Goal: Task Accomplishment & Management: Manage account settings

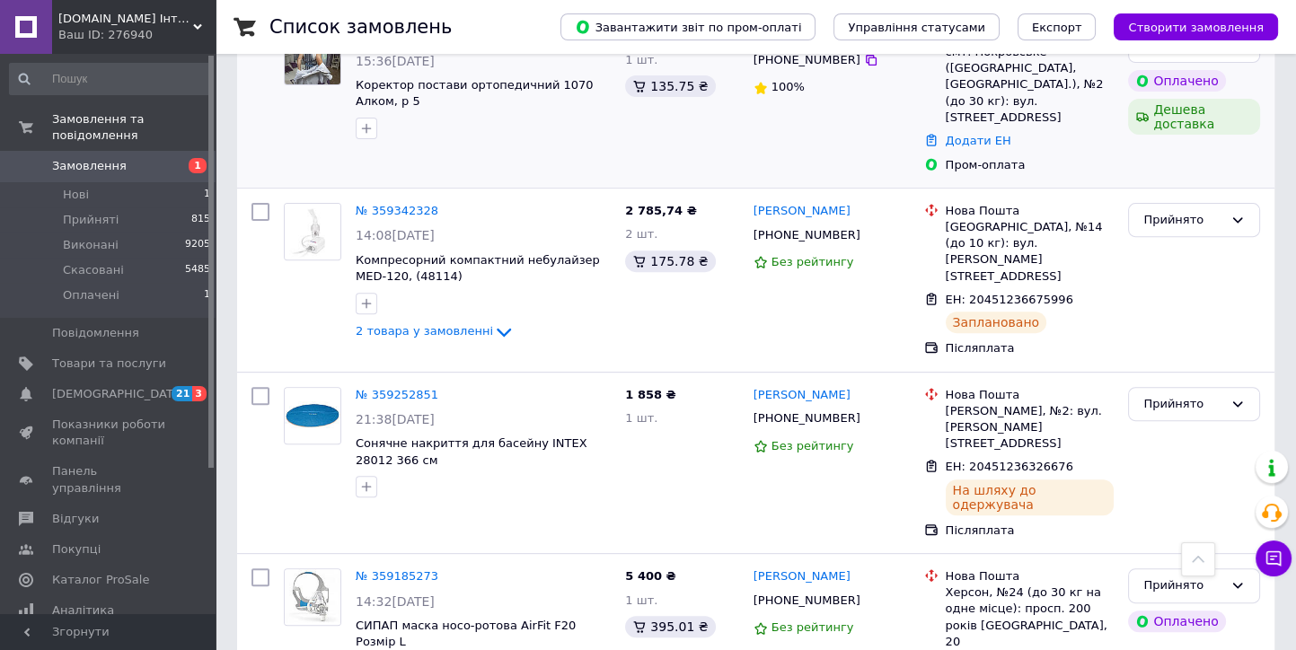
scroll to position [997, 0]
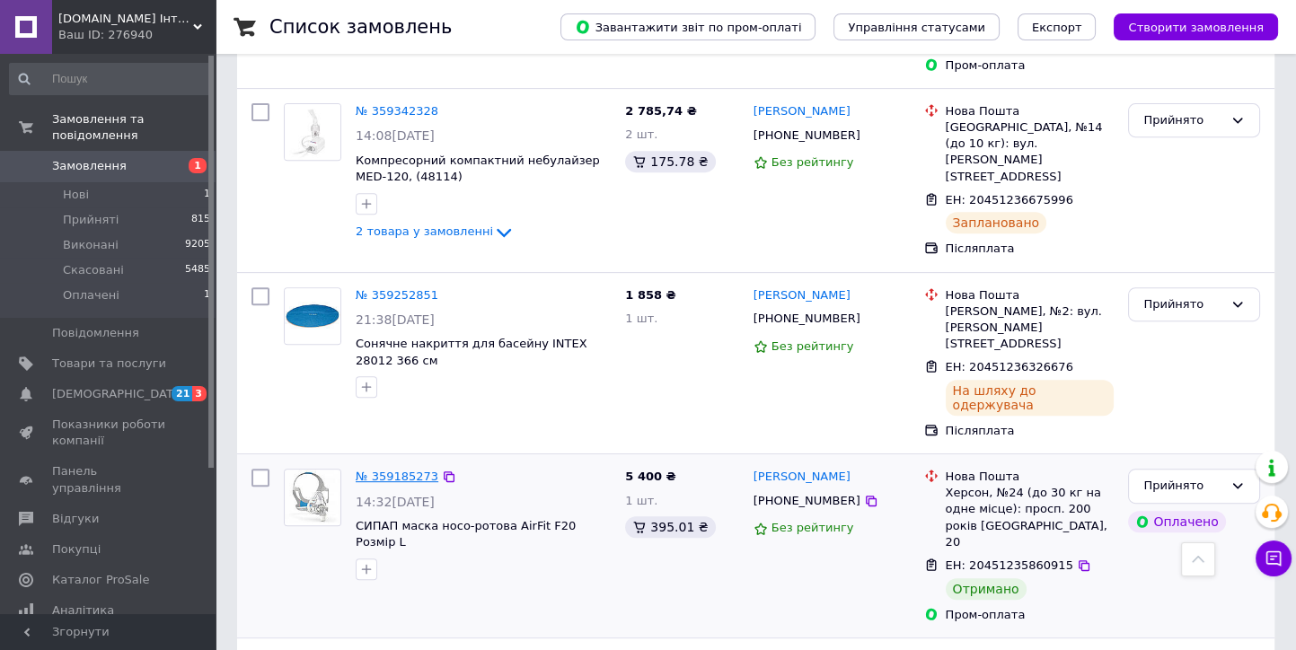
click at [400, 470] on link "№ 359185273" at bounding box center [397, 476] width 83 height 13
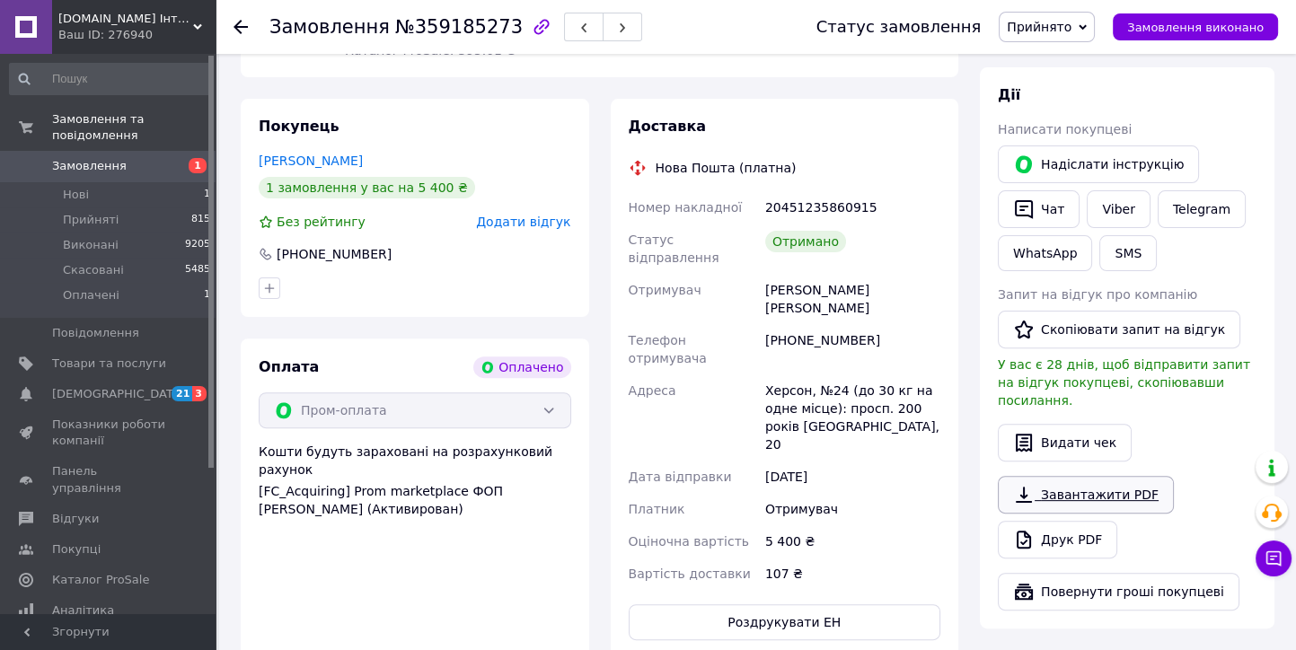
scroll to position [797, 0]
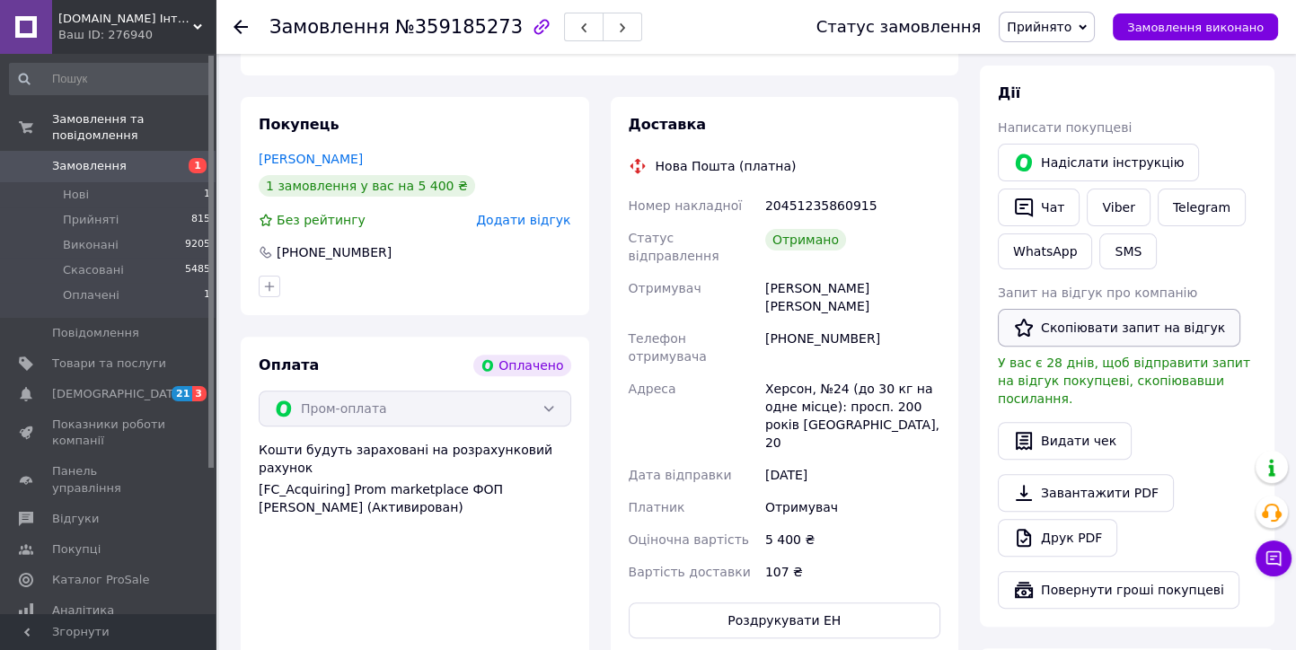
click at [1095, 309] on button "Скопіювати запит на відгук" at bounding box center [1118, 328] width 242 height 38
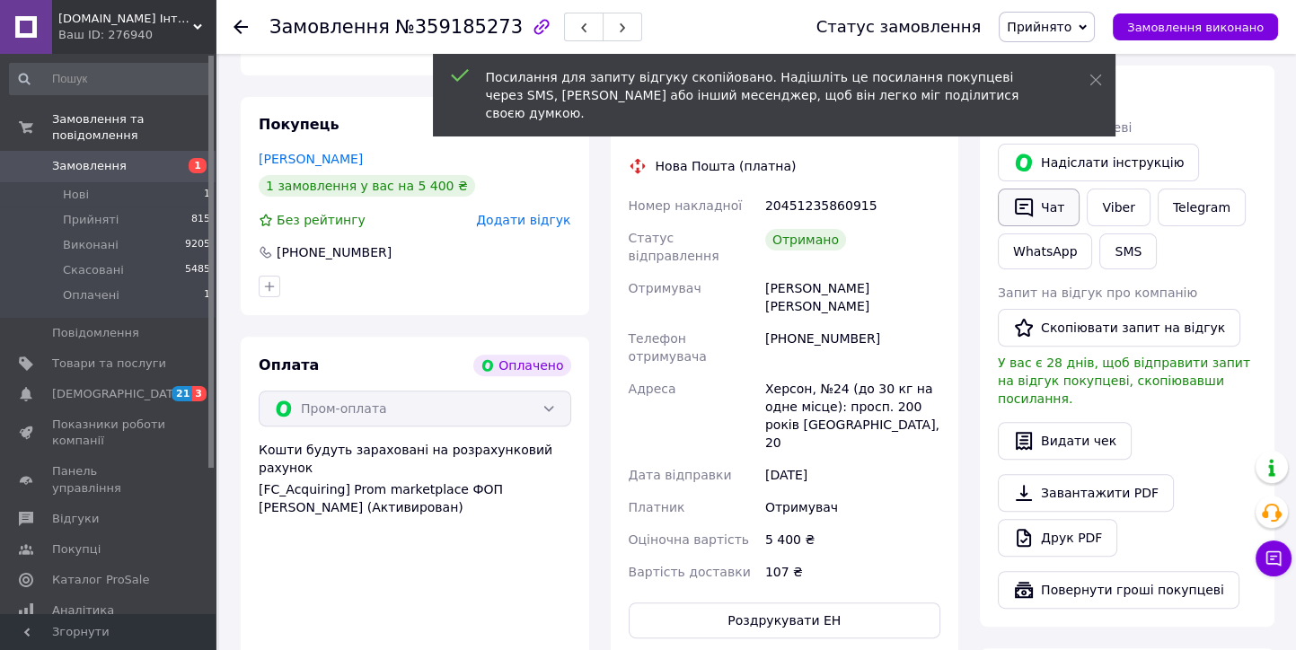
click at [1049, 189] on button "Чат" at bounding box center [1038, 208] width 82 height 38
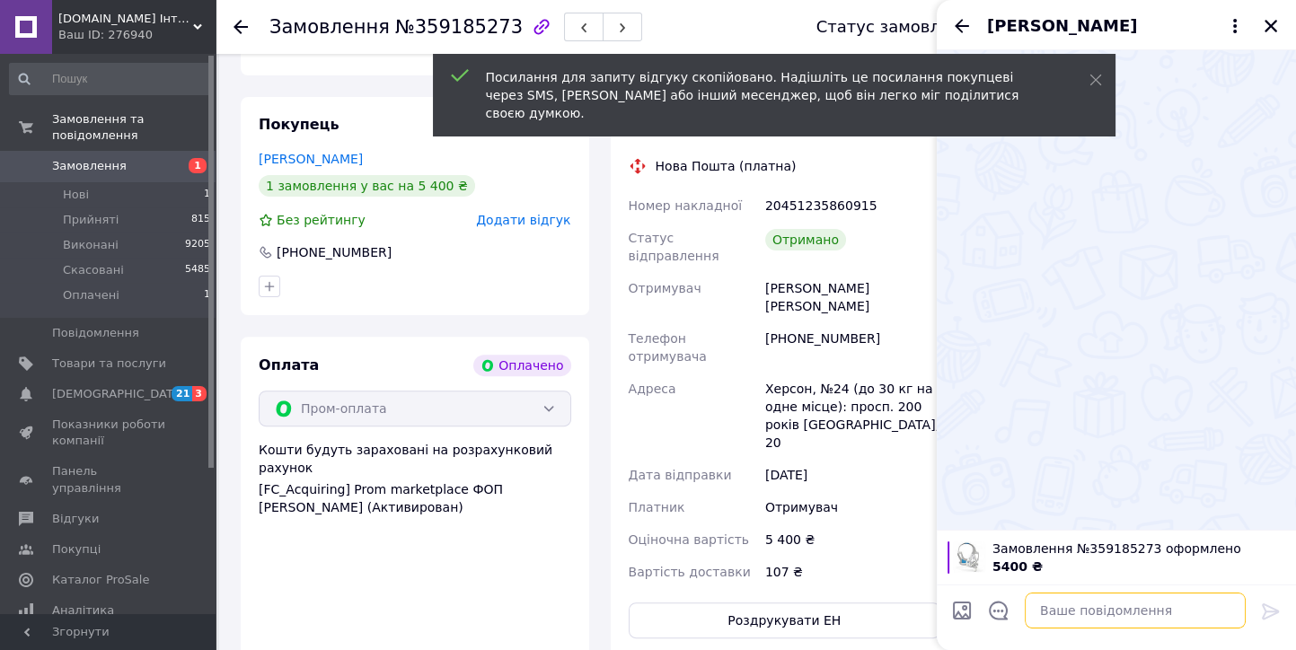
drag, startPoint x: 1044, startPoint y: 602, endPoint x: 1035, endPoint y: 551, distance: 52.0
click at [1043, 601] on textarea at bounding box center [1134, 611] width 221 height 36
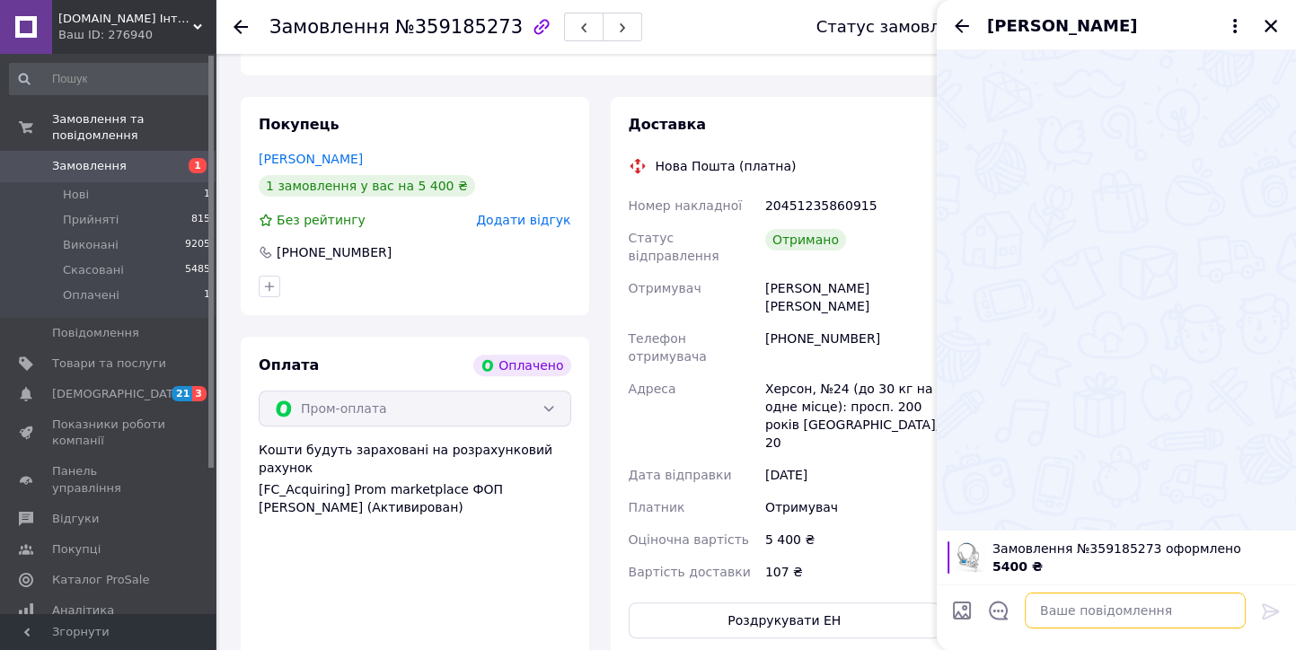
paste textarea "[URL][DOMAIN_NAME]"
type textarea "[URL][DOMAIN_NAME]"
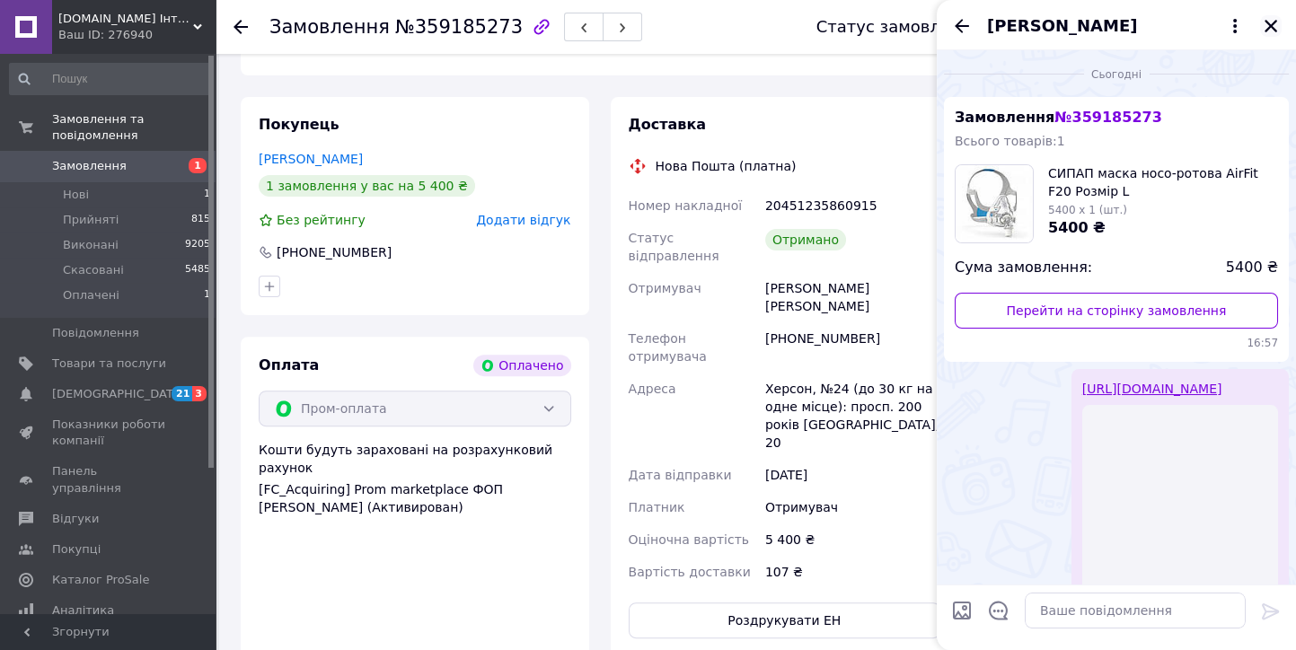
click at [1271, 25] on icon "Закрити" at bounding box center [1270, 26] width 13 height 13
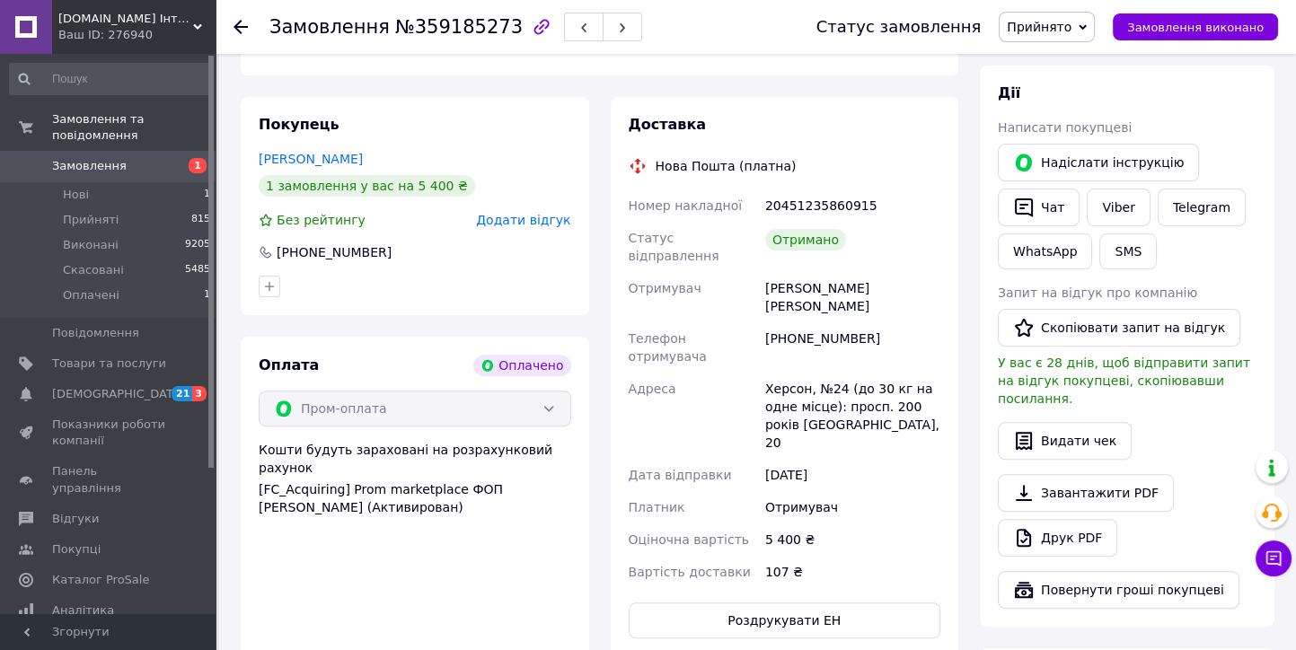
click at [242, 30] on icon at bounding box center [240, 27] width 14 height 14
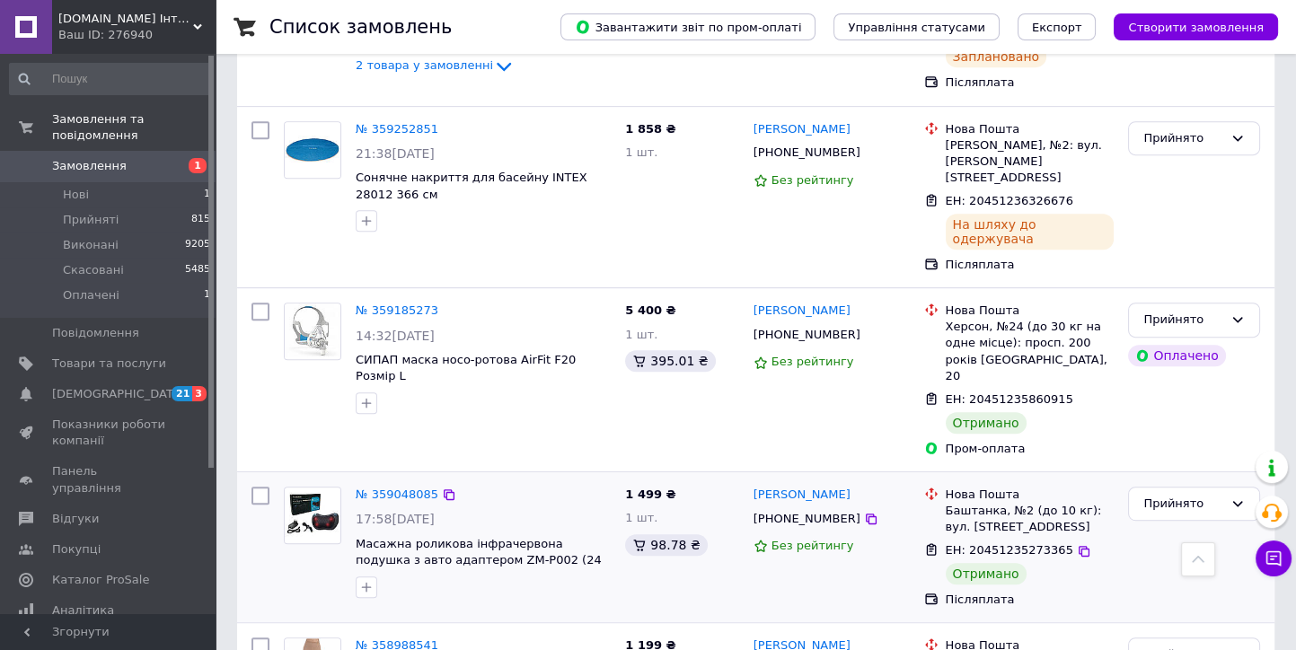
scroll to position [1197, 0]
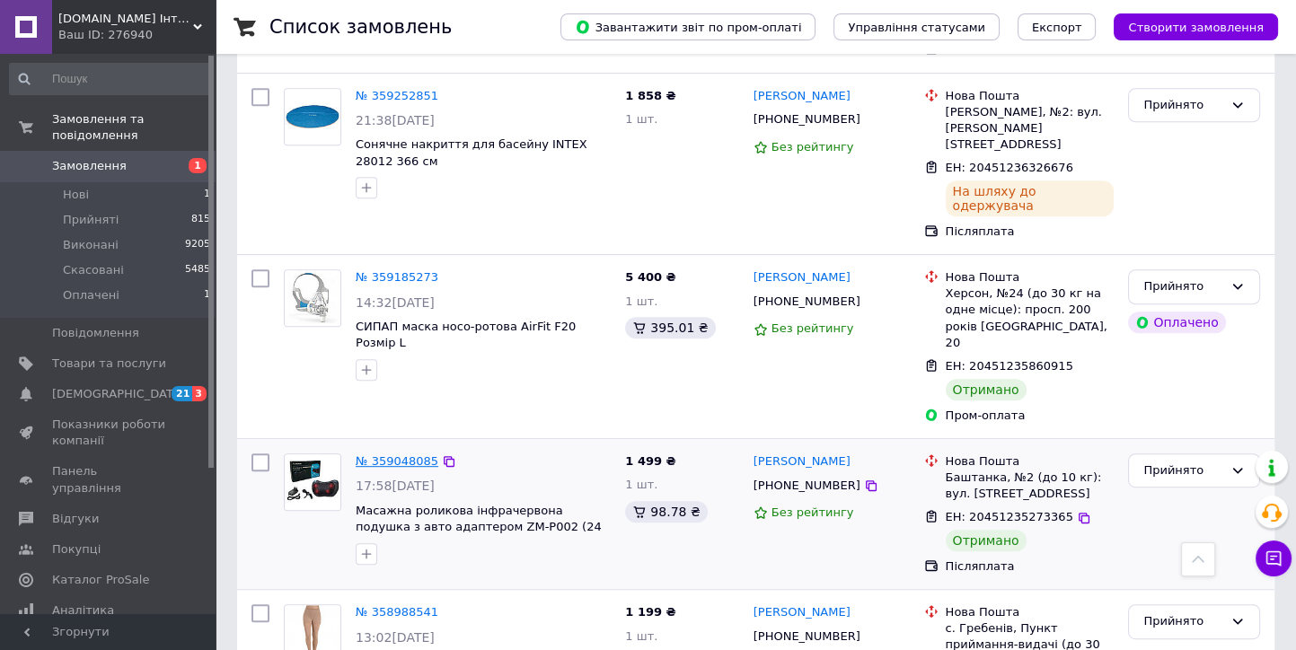
click at [404, 454] on link "№ 359048085" at bounding box center [397, 460] width 83 height 13
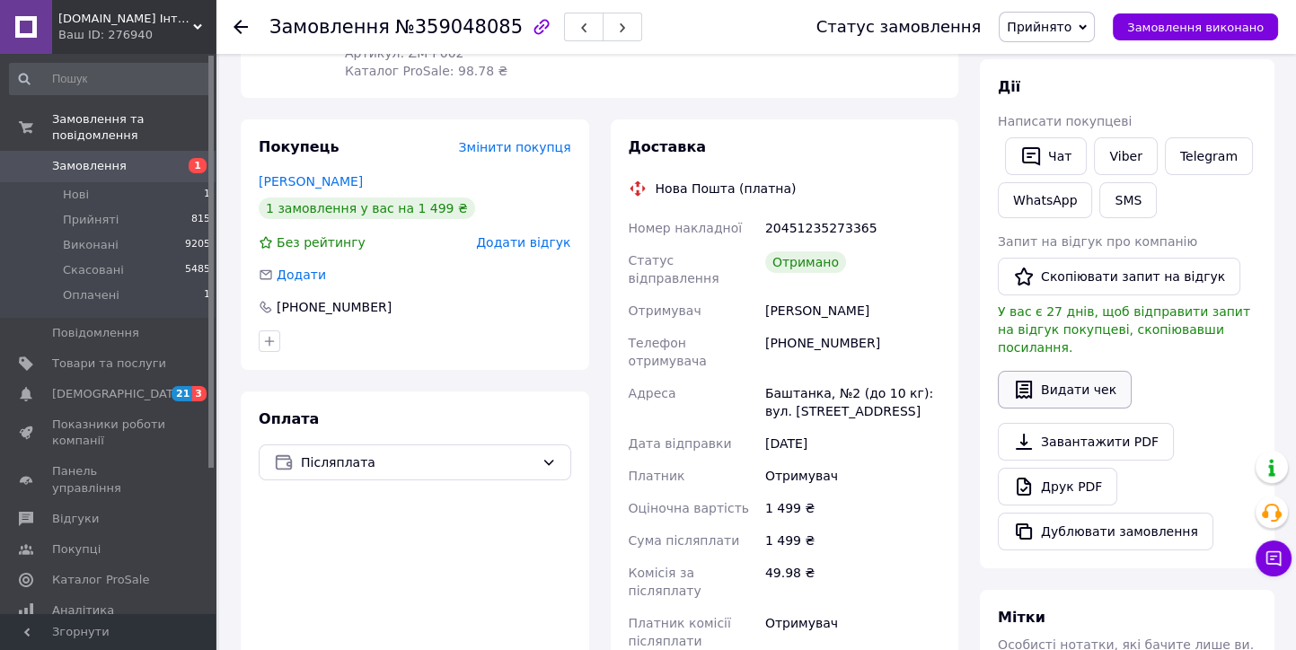
scroll to position [200, 0]
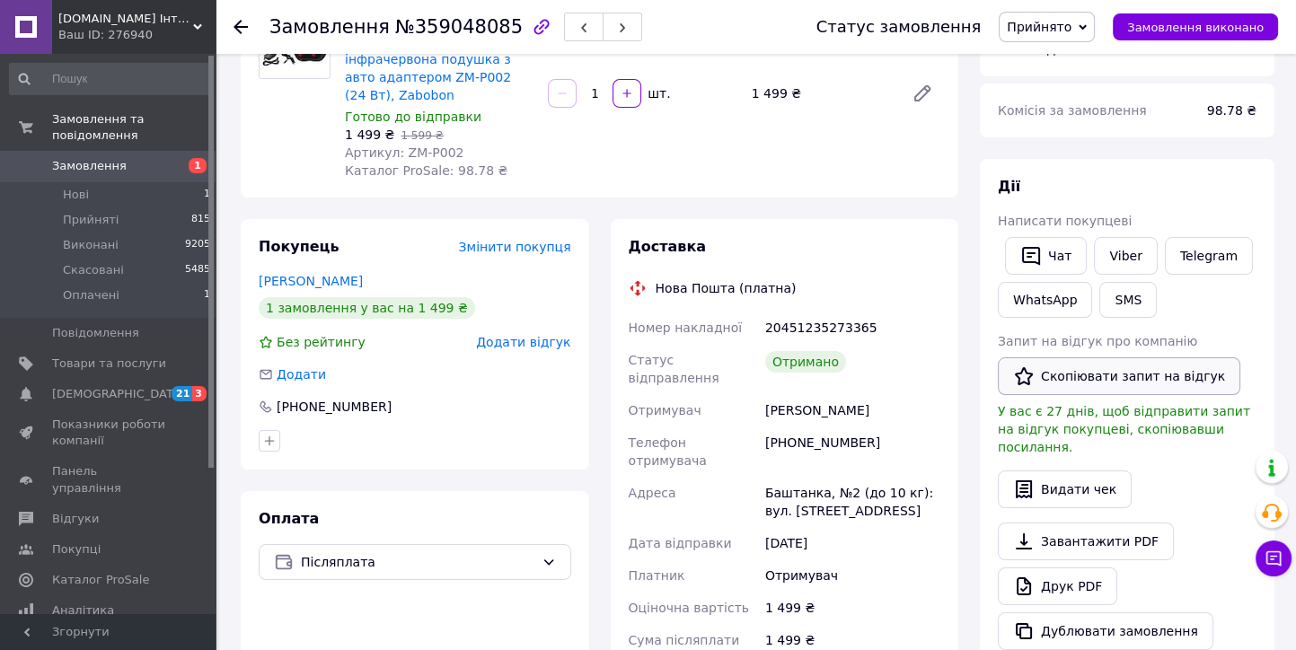
click at [1077, 371] on button "Скопіювати запит на відгук" at bounding box center [1118, 376] width 242 height 38
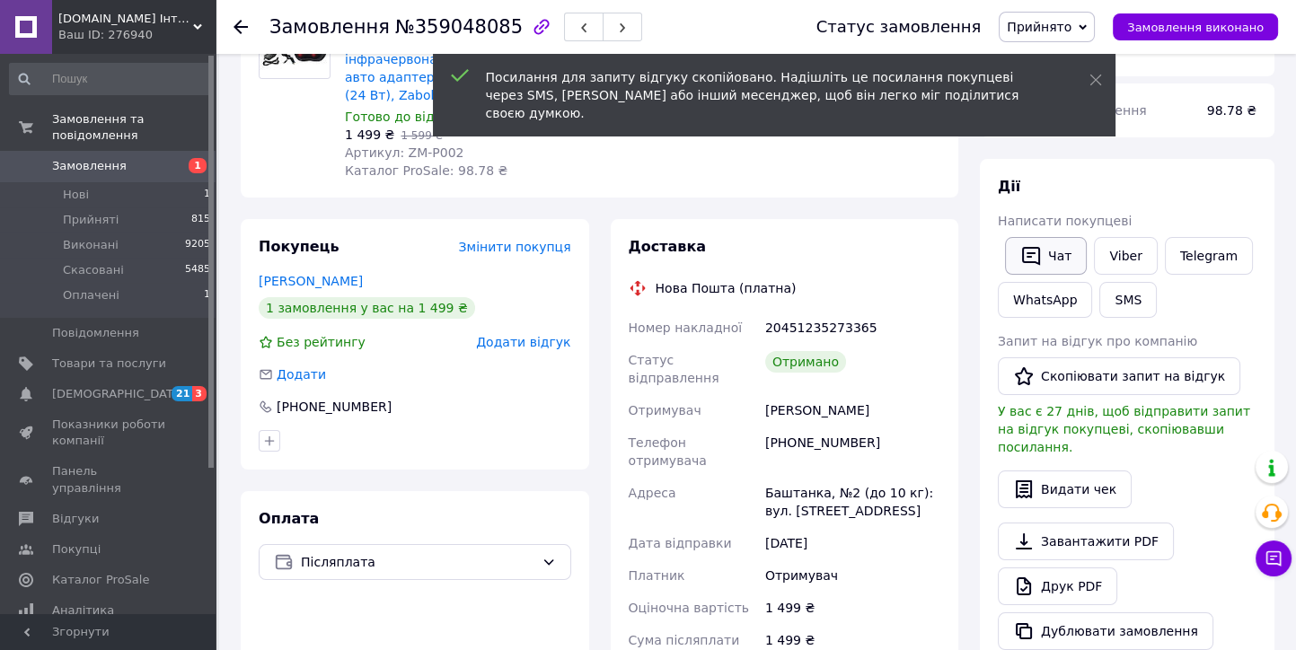
click at [1057, 263] on button "Чат" at bounding box center [1046, 256] width 82 height 38
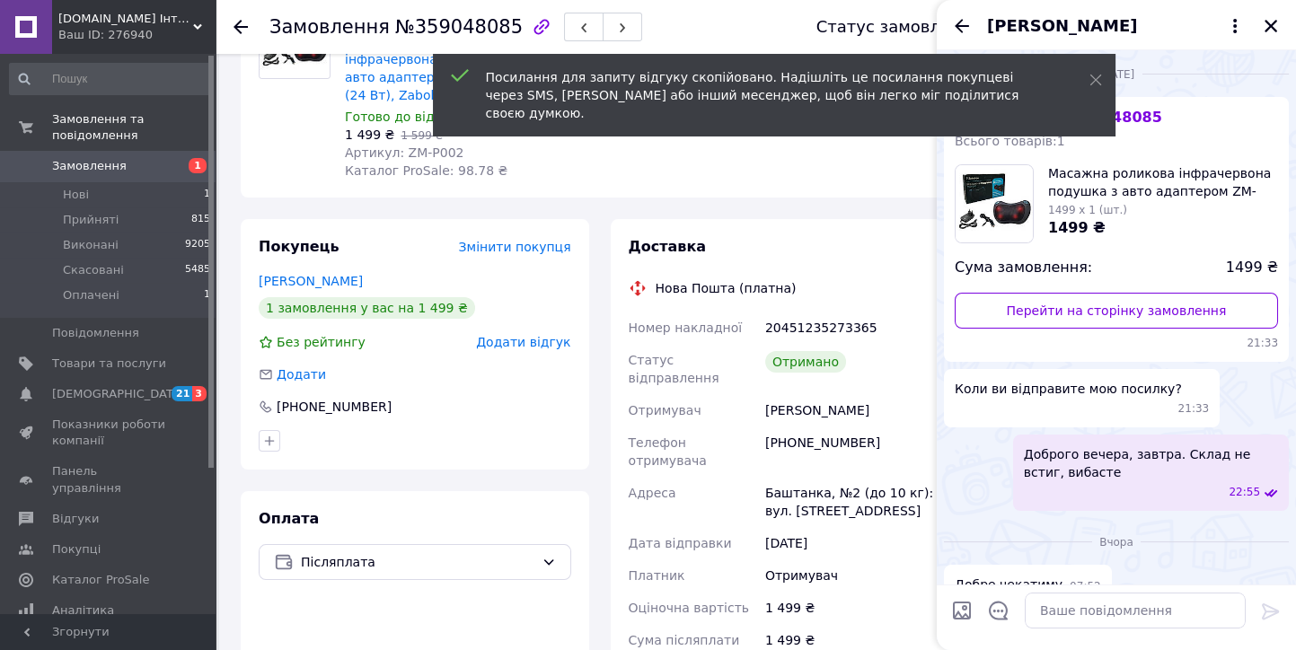
scroll to position [10, 0]
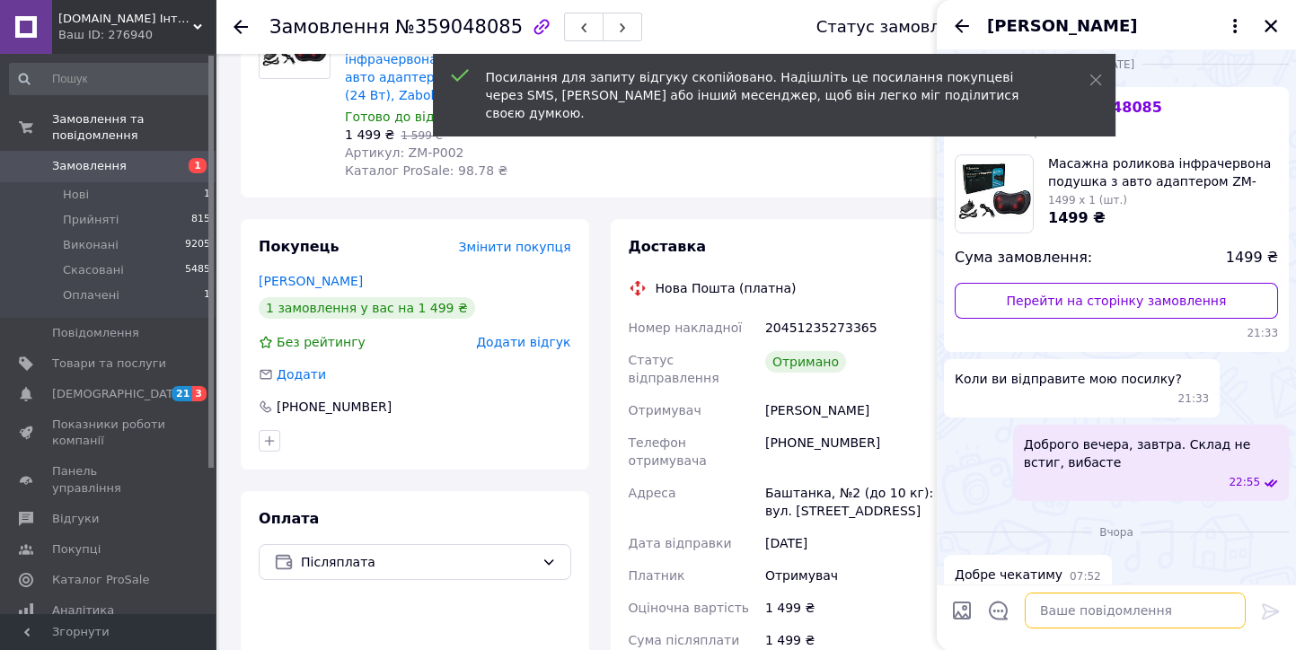
click at [1063, 602] on textarea at bounding box center [1134, 611] width 221 height 36
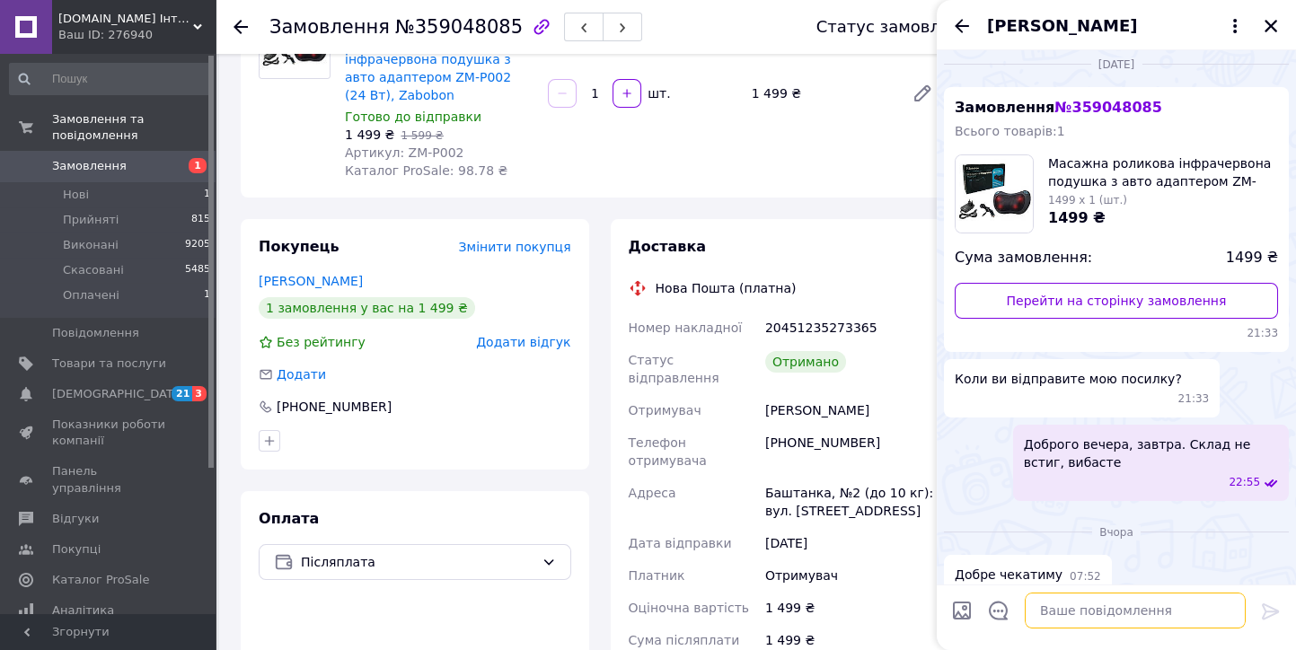
paste textarea "[URL][DOMAIN_NAME]"
type textarea "[URL][DOMAIN_NAME]"
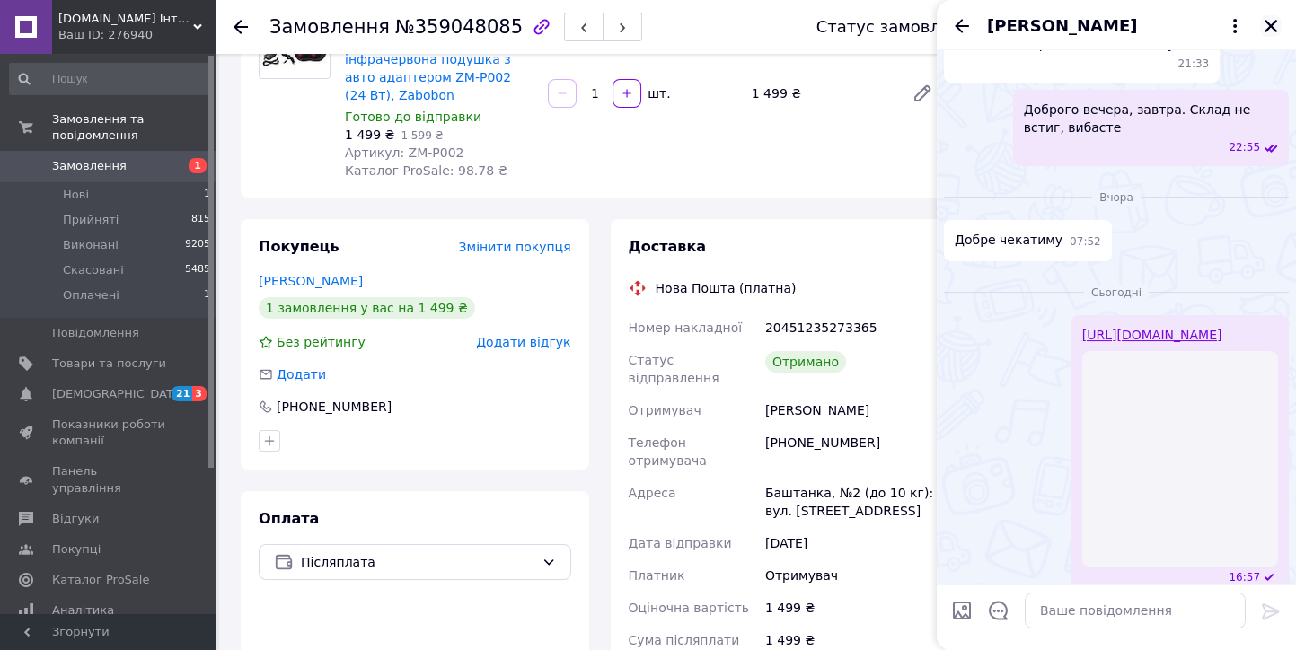
click at [1270, 29] on icon "Закрити" at bounding box center [1270, 26] width 16 height 16
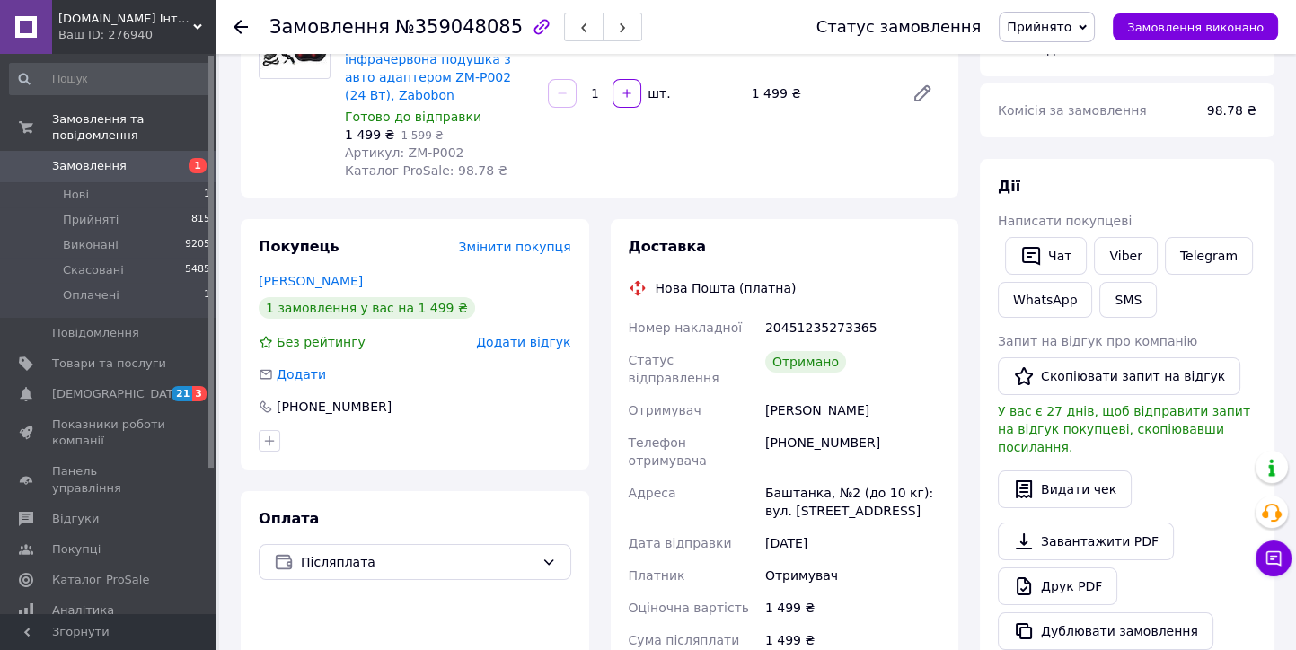
drag, startPoint x: 238, startPoint y: 26, endPoint x: 222, endPoint y: 64, distance: 41.0
click at [238, 27] on icon at bounding box center [240, 27] width 14 height 14
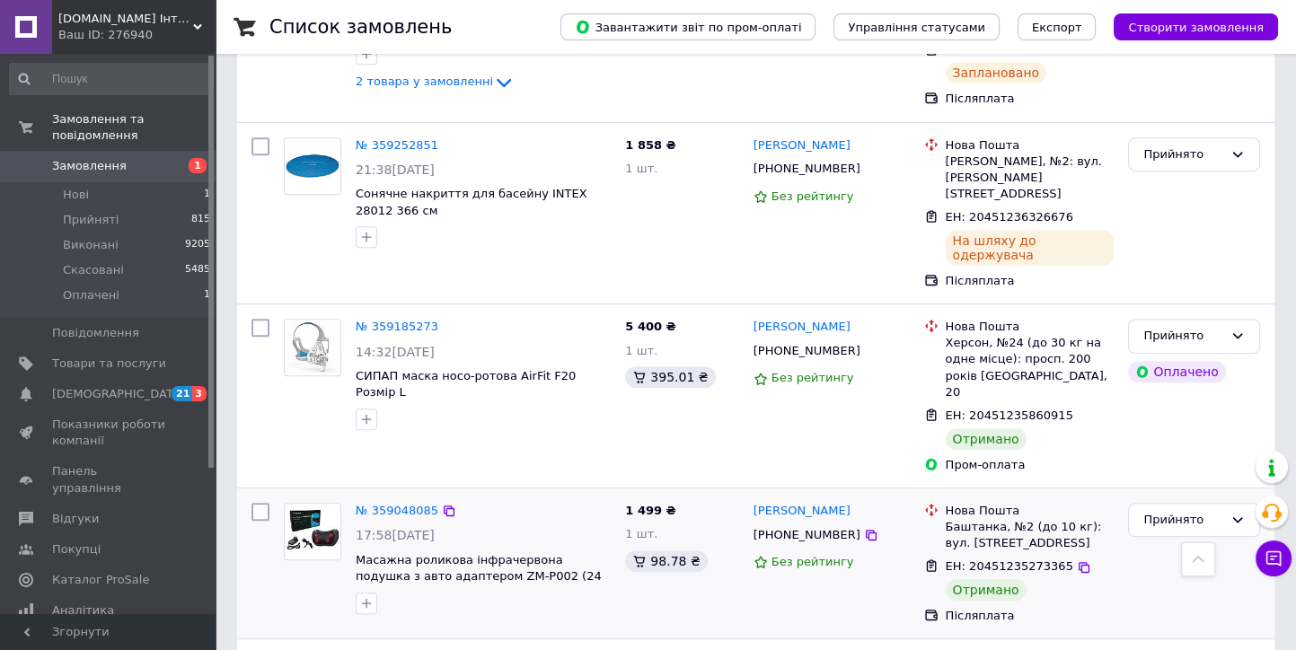
scroll to position [1197, 0]
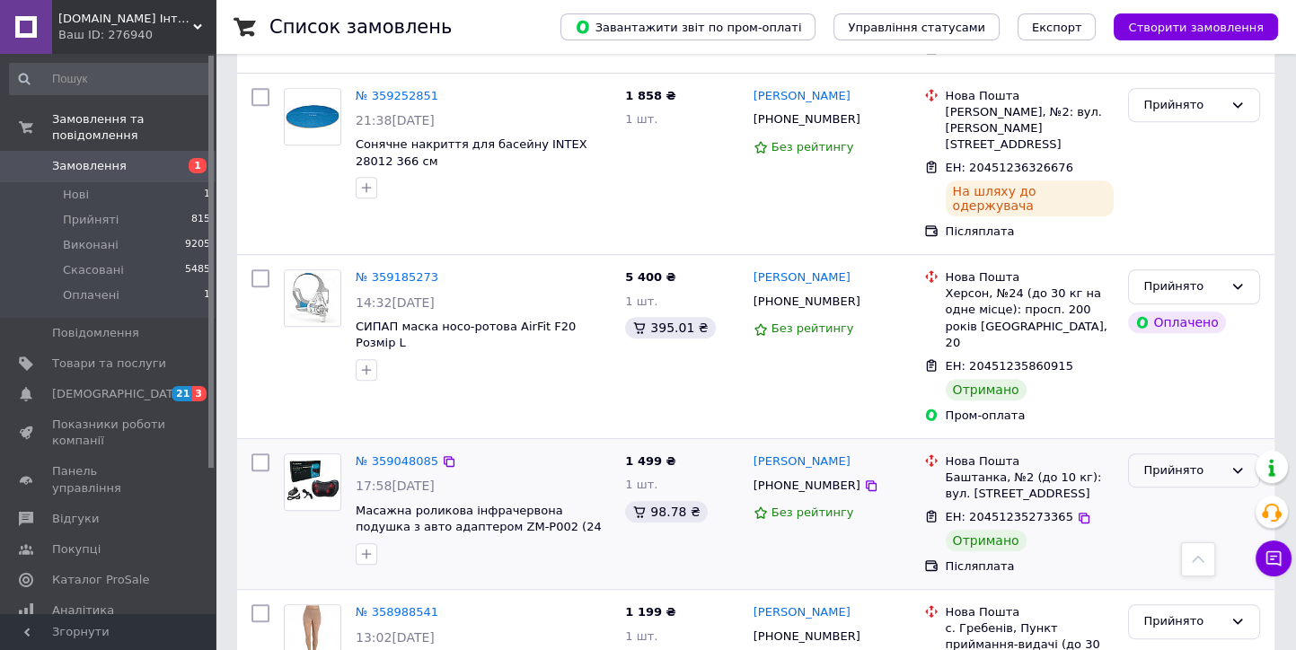
click at [1157, 461] on div "Прийнято" at bounding box center [1183, 470] width 80 height 19
click at [1164, 491] on li "Виконано" at bounding box center [1194, 507] width 130 height 33
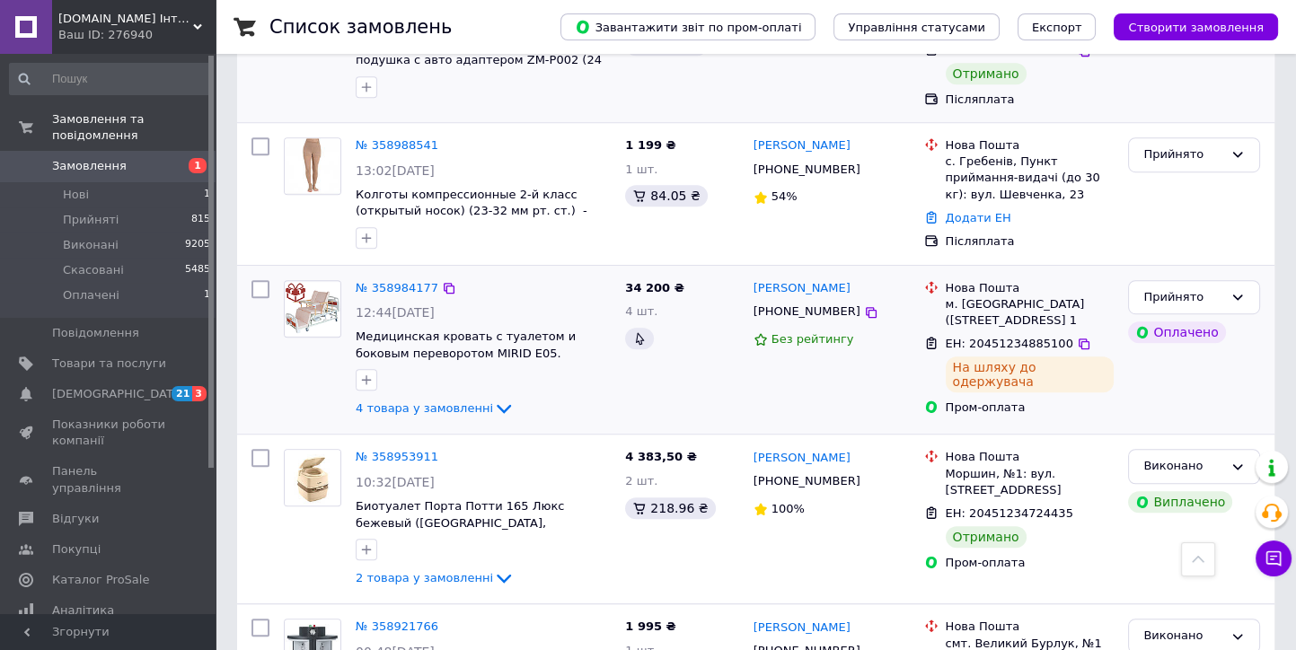
scroll to position [1695, 0]
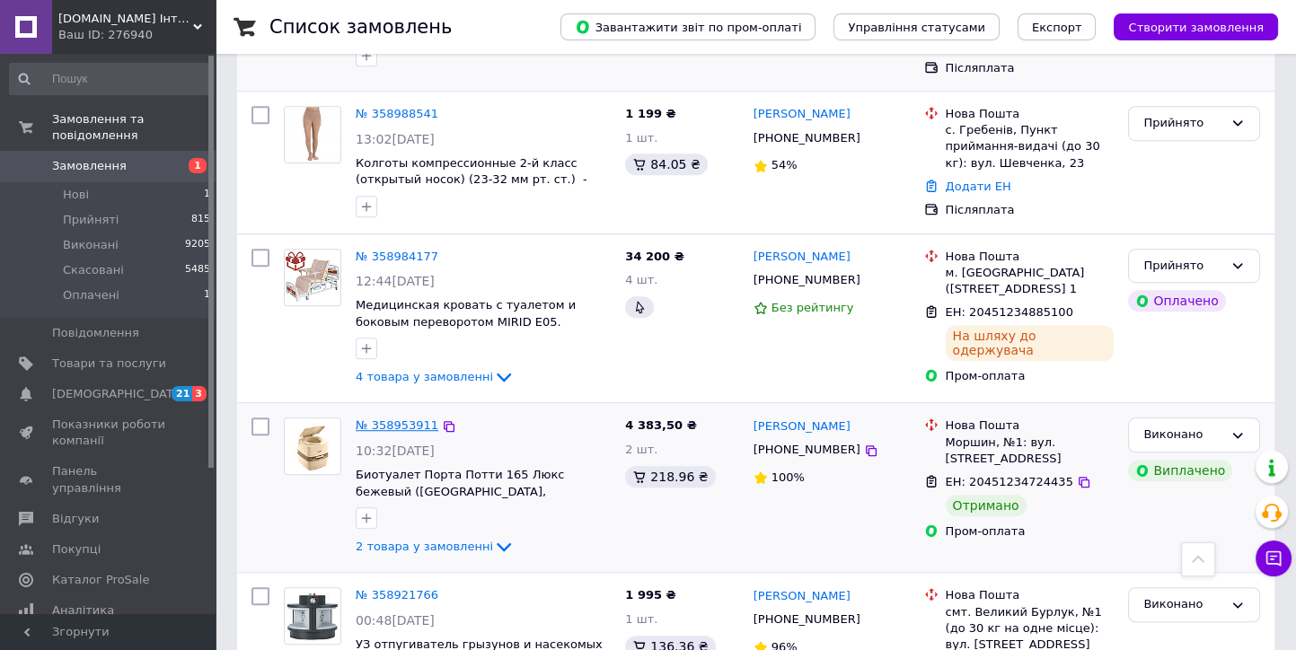
click at [413, 418] on link "№ 358953911" at bounding box center [397, 424] width 83 height 13
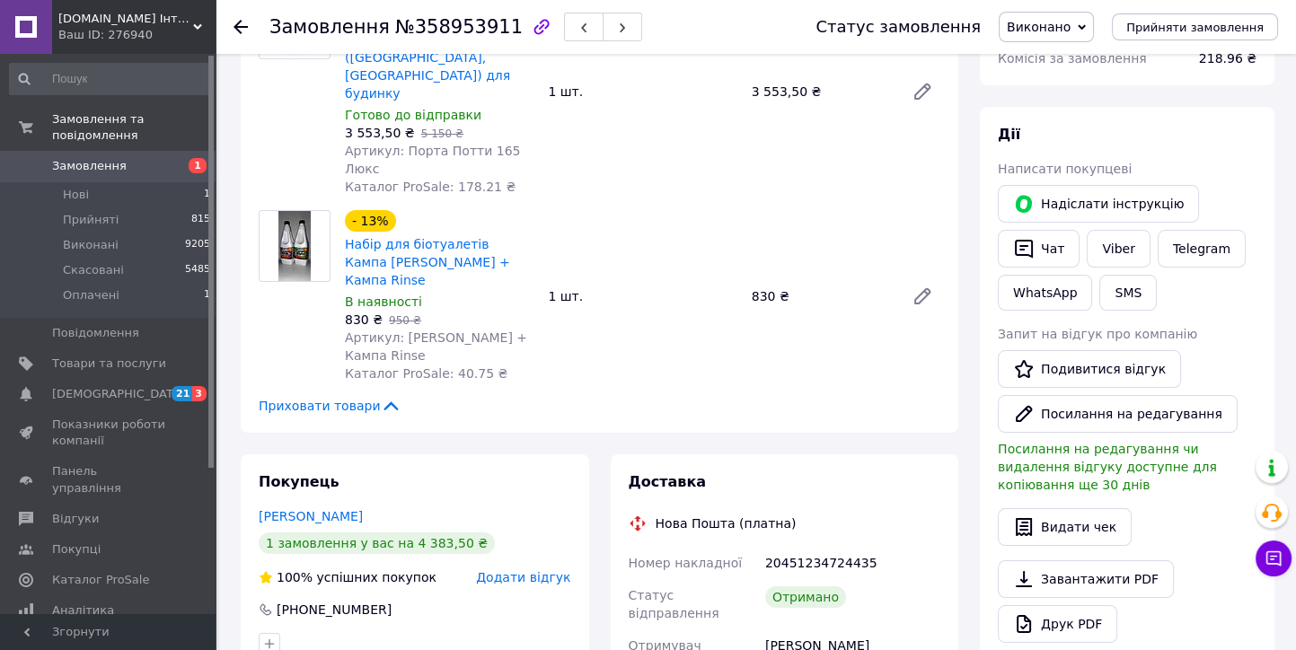
scroll to position [299, 0]
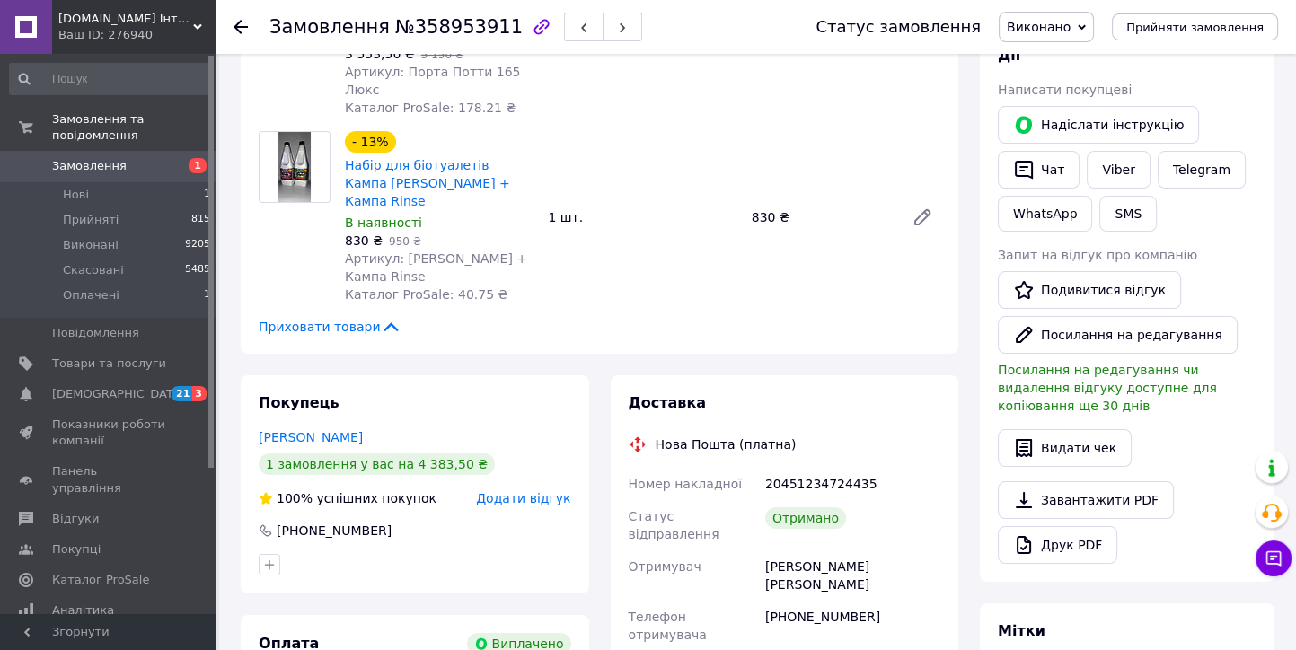
drag, startPoint x: 242, startPoint y: 23, endPoint x: 236, endPoint y: 49, distance: 26.8
click at [242, 24] on icon at bounding box center [240, 27] width 14 height 14
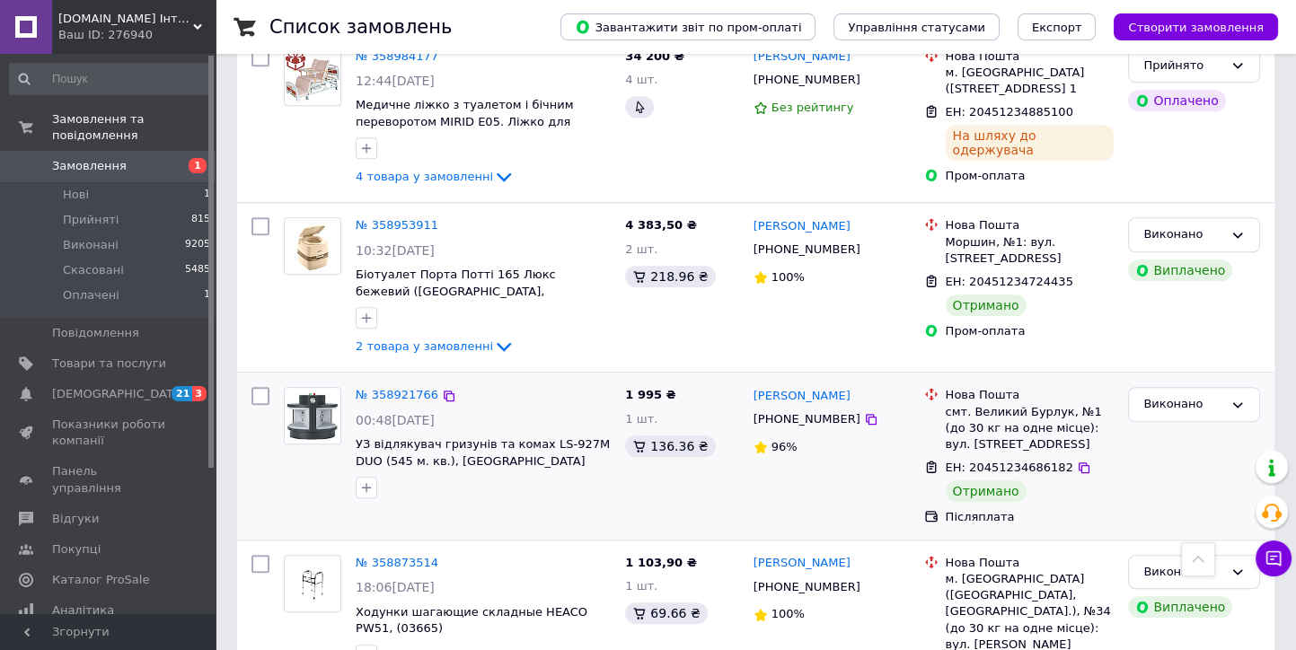
scroll to position [1995, 0]
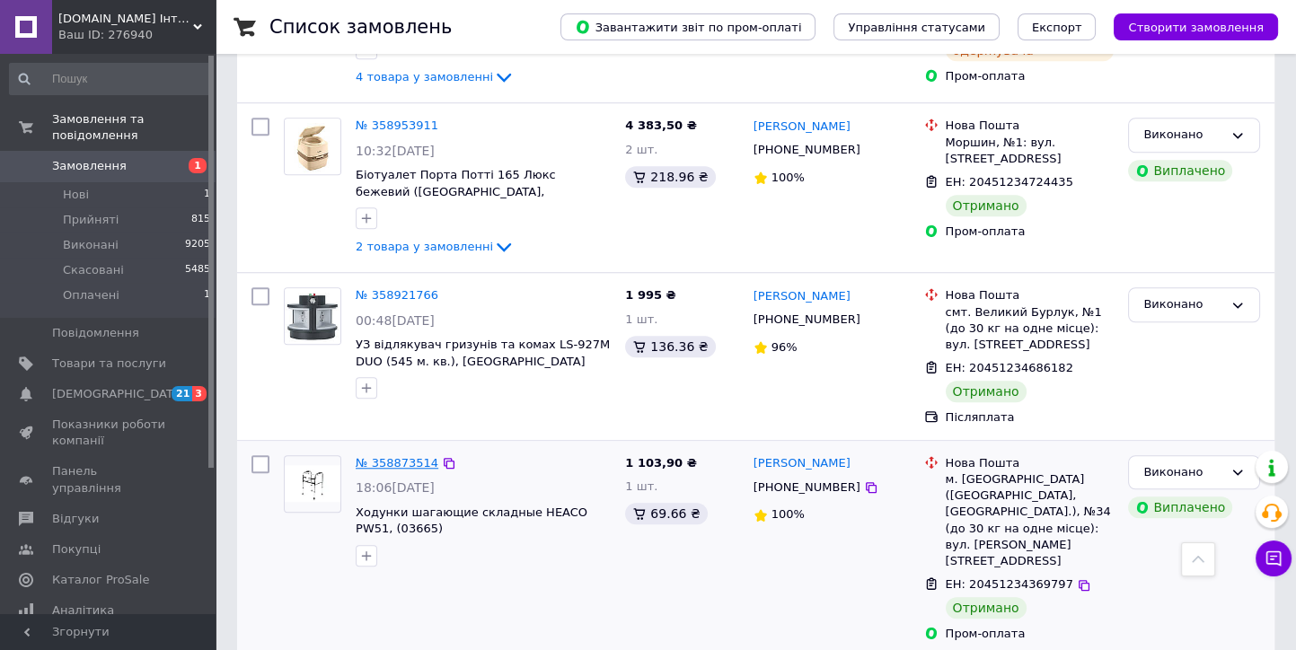
click at [382, 456] on link "№ 358873514" at bounding box center [397, 462] width 83 height 13
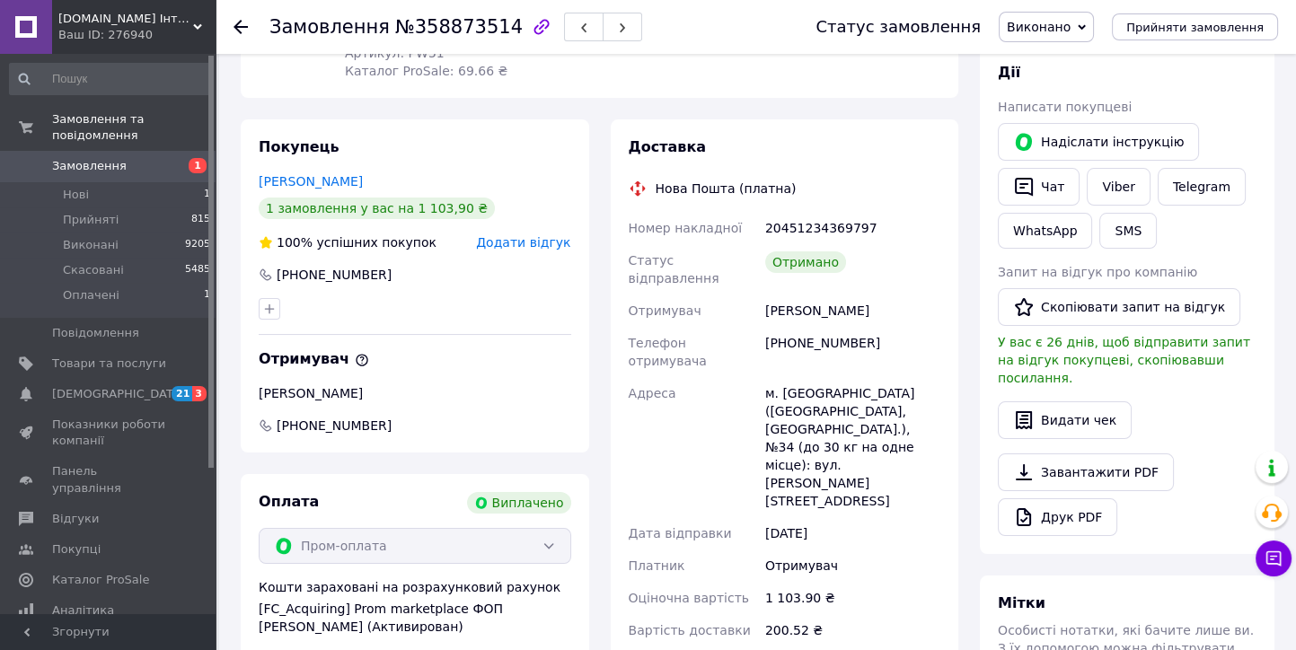
scroll to position [223, 0]
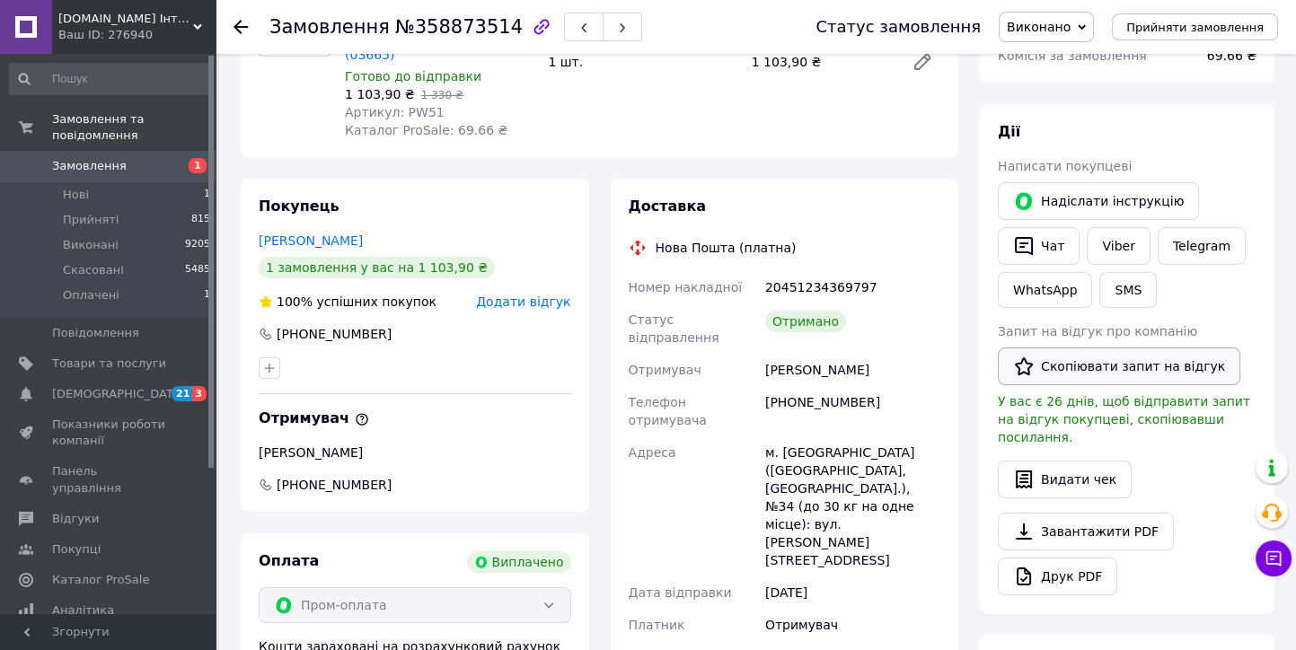
click at [1115, 361] on button "Скопіювати запит на відгук" at bounding box center [1118, 366] width 242 height 38
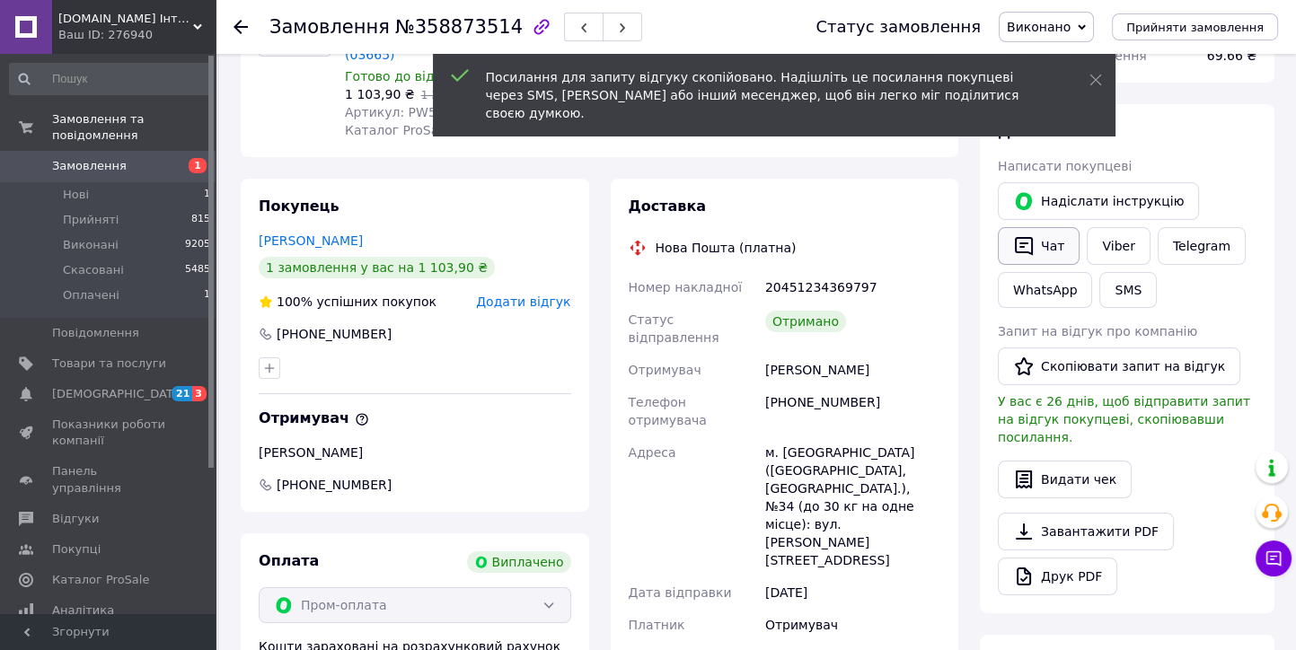
drag, startPoint x: 1049, startPoint y: 241, endPoint x: 1074, endPoint y: 278, distance: 45.3
click at [1049, 244] on button "Чат" at bounding box center [1038, 246] width 82 height 38
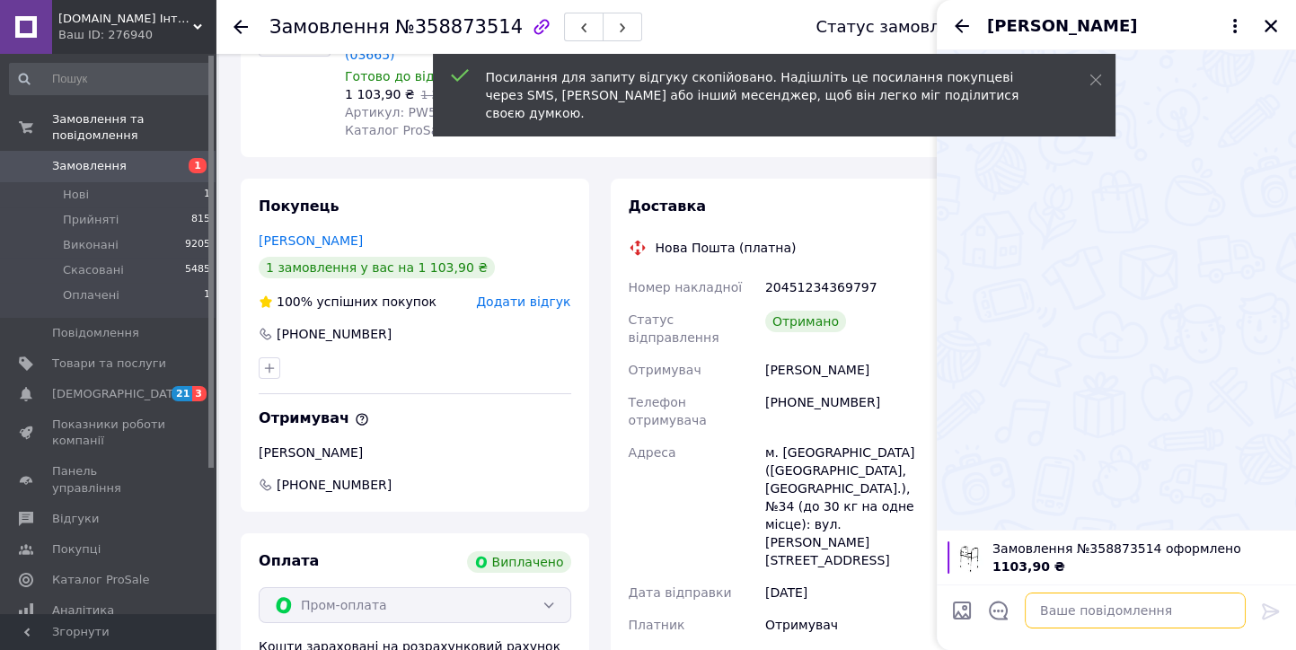
click at [1046, 610] on textarea at bounding box center [1134, 611] width 221 height 36
paste textarea "[URL][DOMAIN_NAME]"
type textarea "[URL][DOMAIN_NAME]"
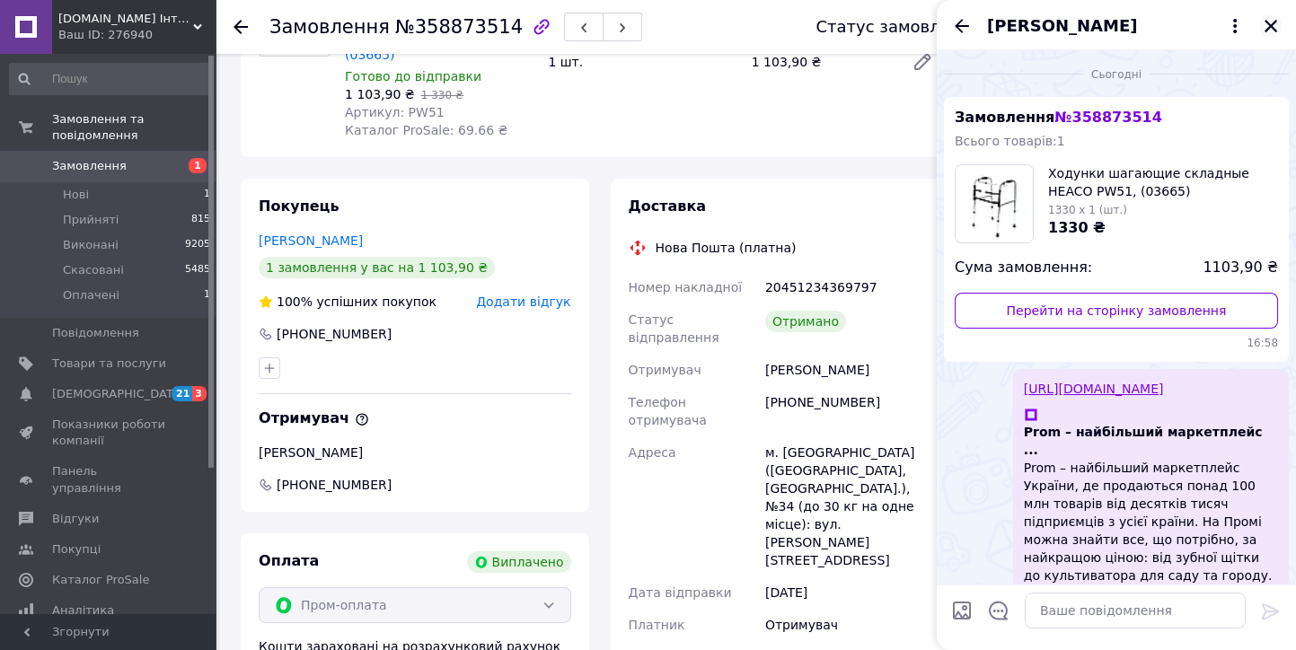
click at [1273, 27] on icon "Закрити" at bounding box center [1270, 26] width 16 height 16
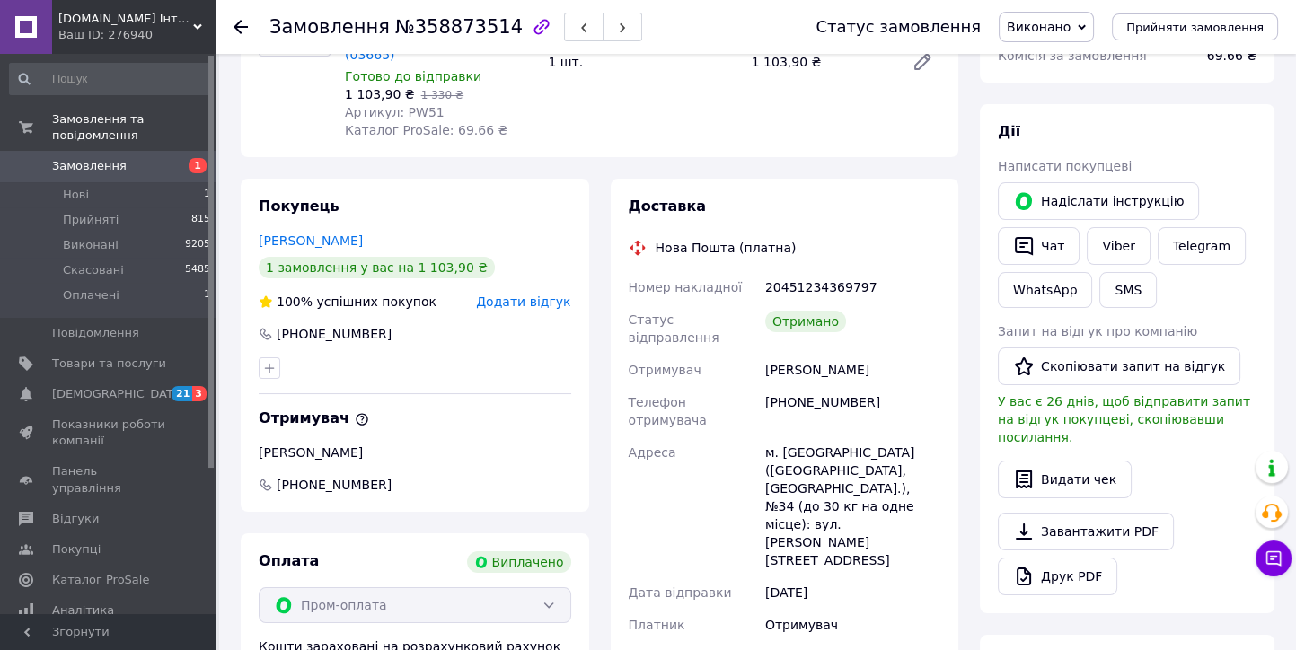
click at [238, 29] on icon at bounding box center [240, 27] width 14 height 14
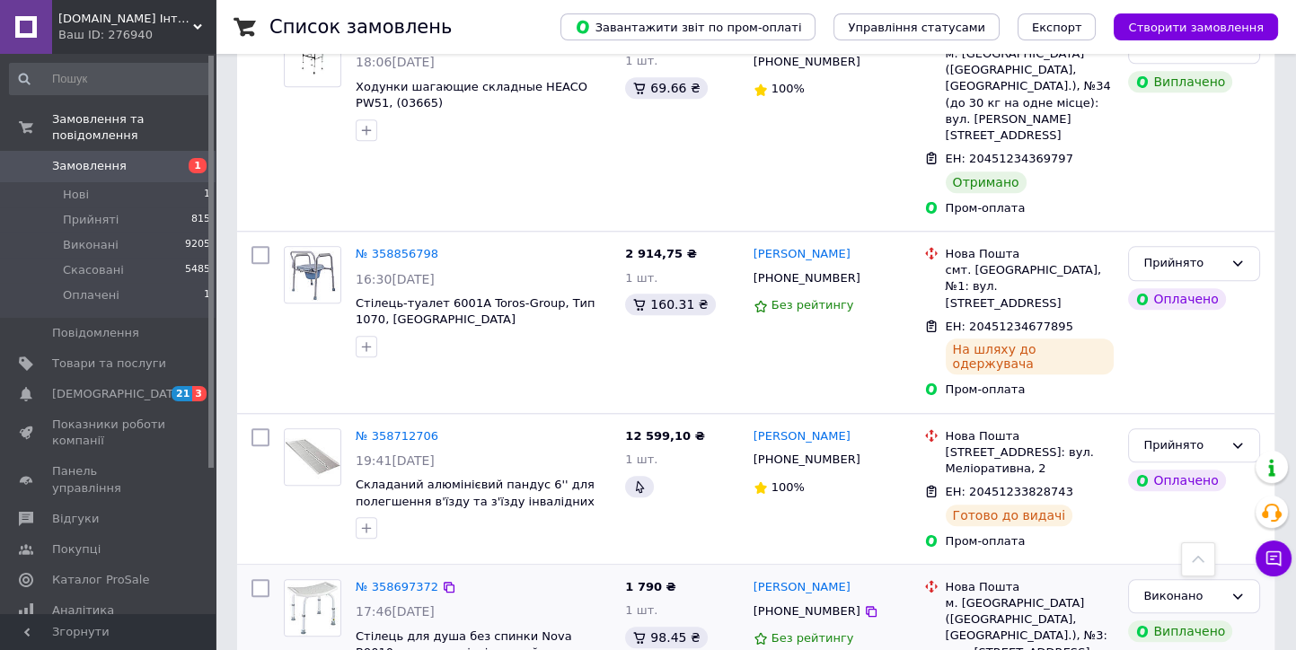
scroll to position [2493, 0]
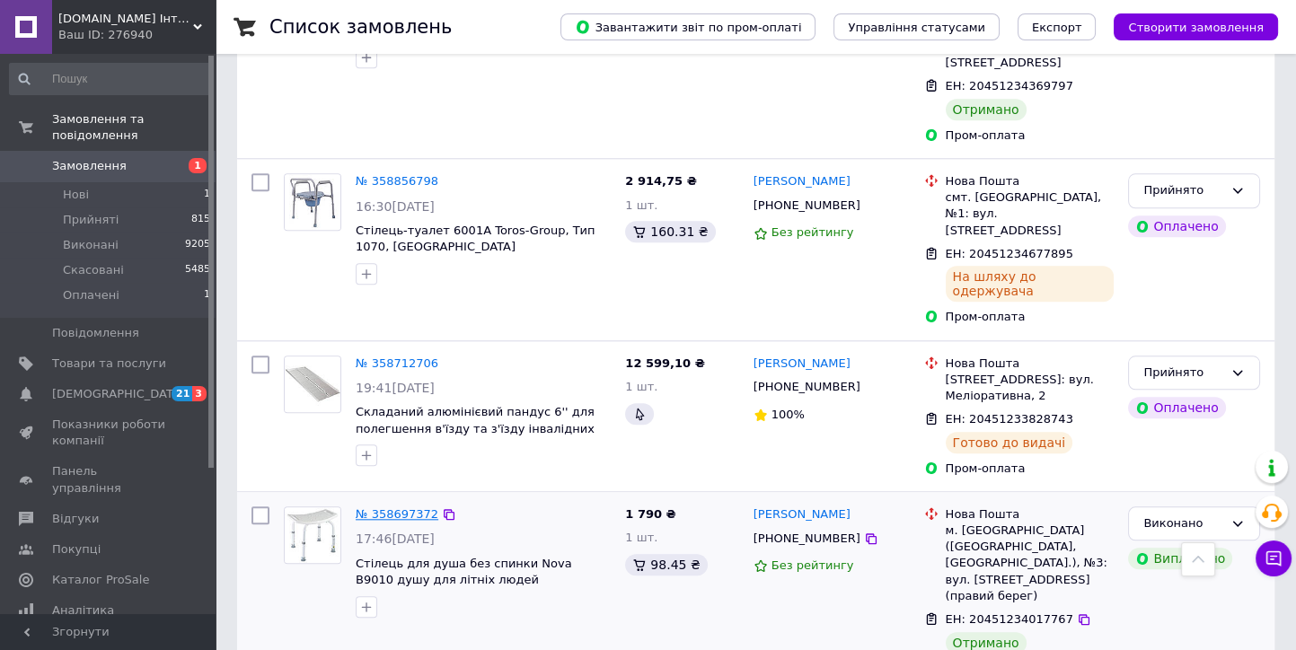
click at [410, 507] on link "№ 358697372" at bounding box center [397, 513] width 83 height 13
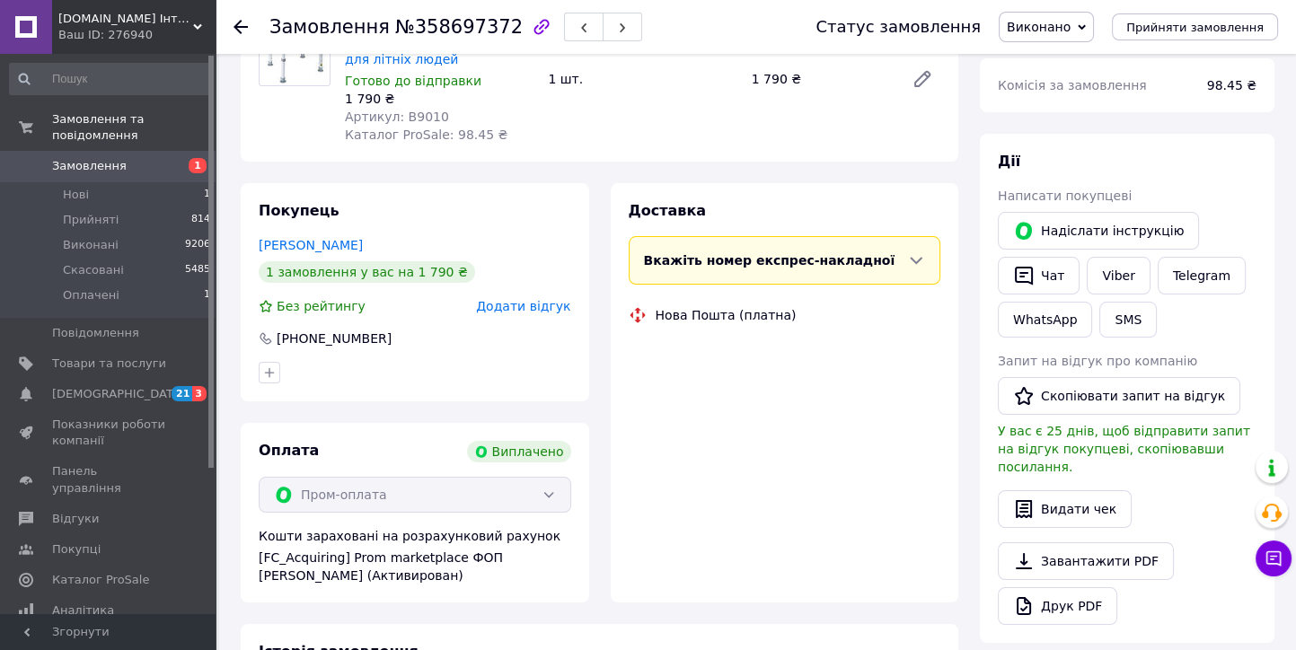
scroll to position [92, 0]
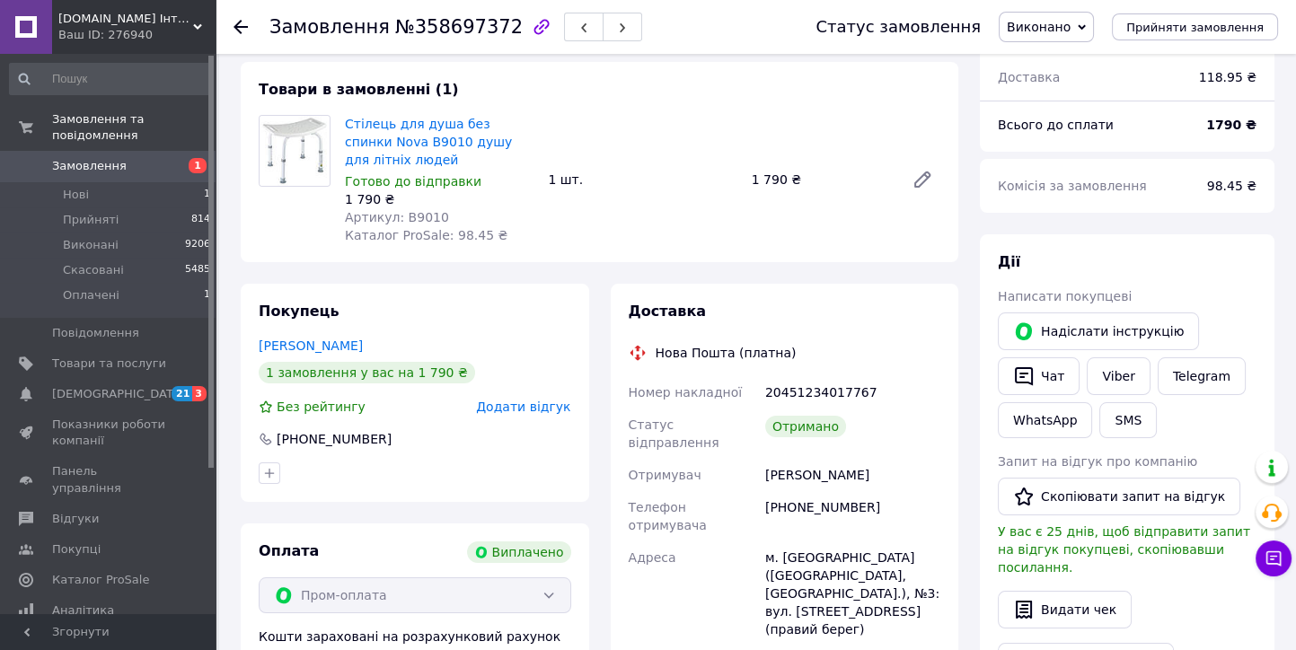
drag, startPoint x: 1067, startPoint y: 496, endPoint x: 1073, endPoint y: 451, distance: 46.2
click at [1066, 494] on button "Скопіювати запит на відгук" at bounding box center [1118, 497] width 242 height 38
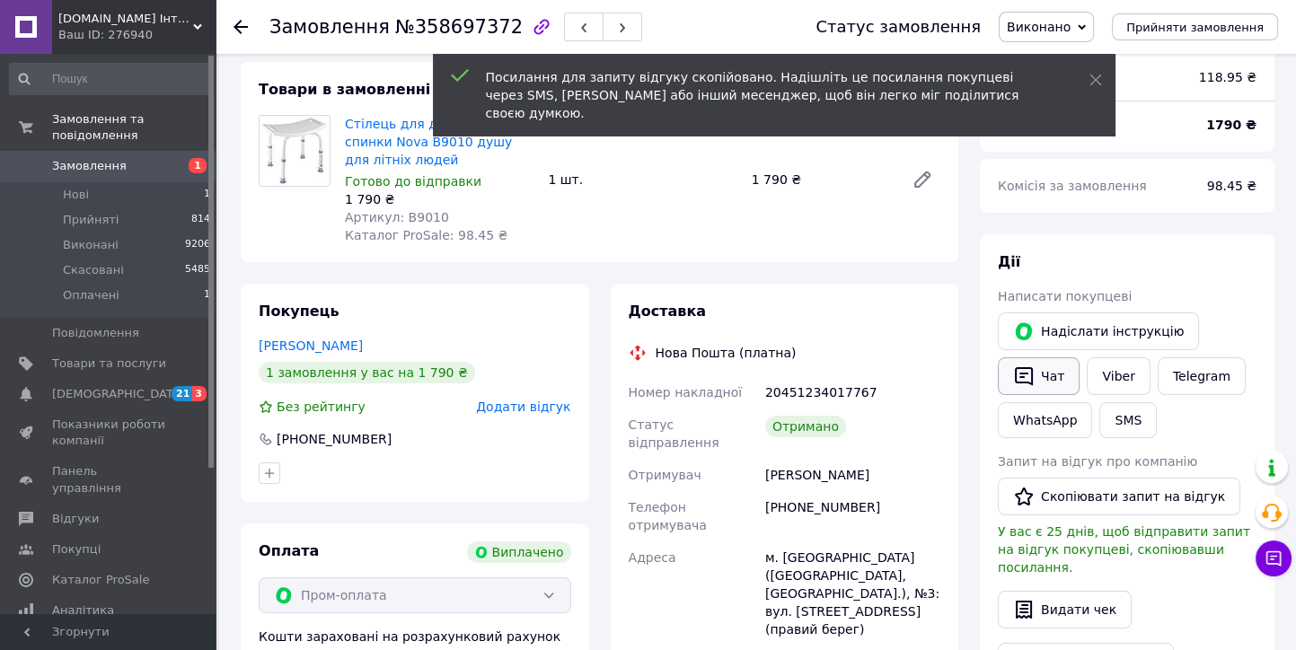
click at [1053, 379] on button "Чат" at bounding box center [1038, 376] width 82 height 38
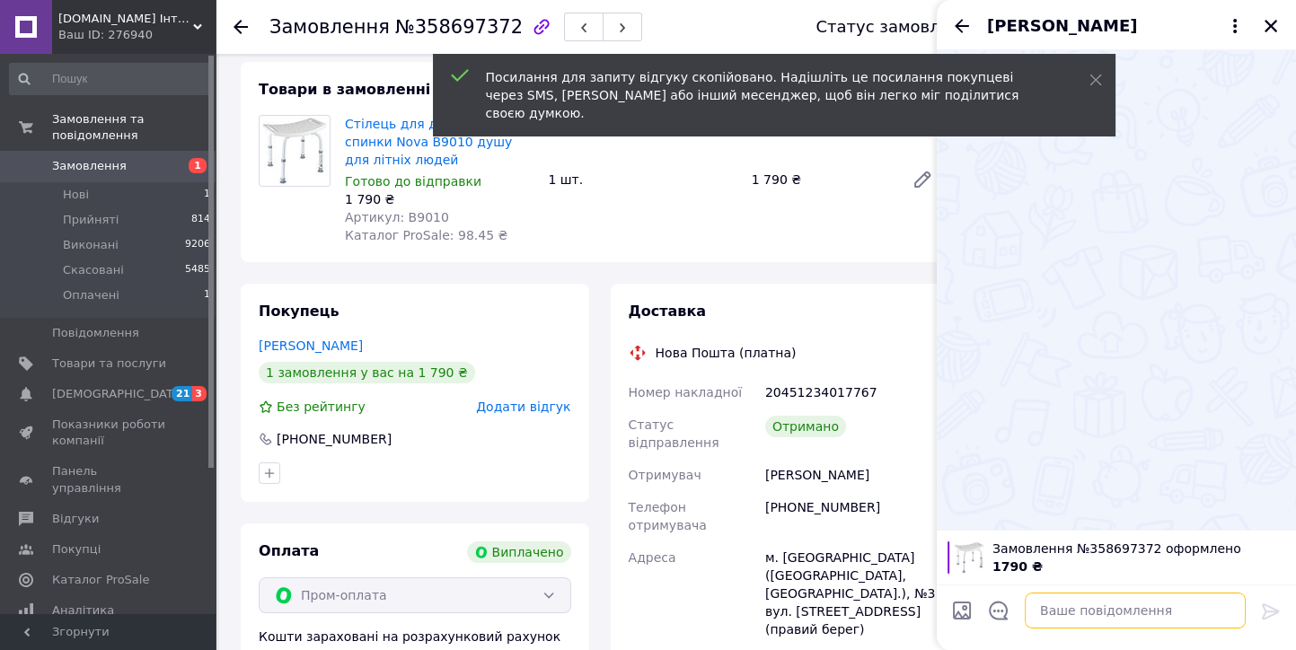
click at [1056, 613] on textarea at bounding box center [1134, 611] width 221 height 36
paste textarea "[URL][DOMAIN_NAME]"
type textarea "[URL][DOMAIN_NAME]"
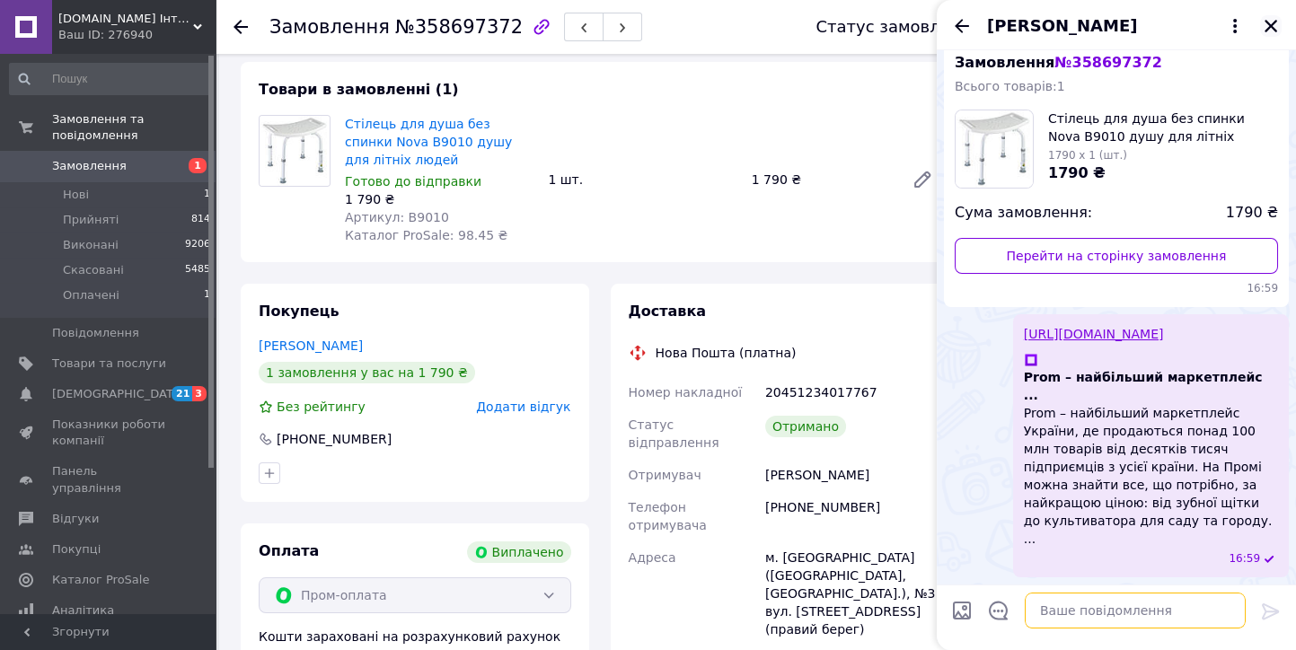
scroll to position [0, 0]
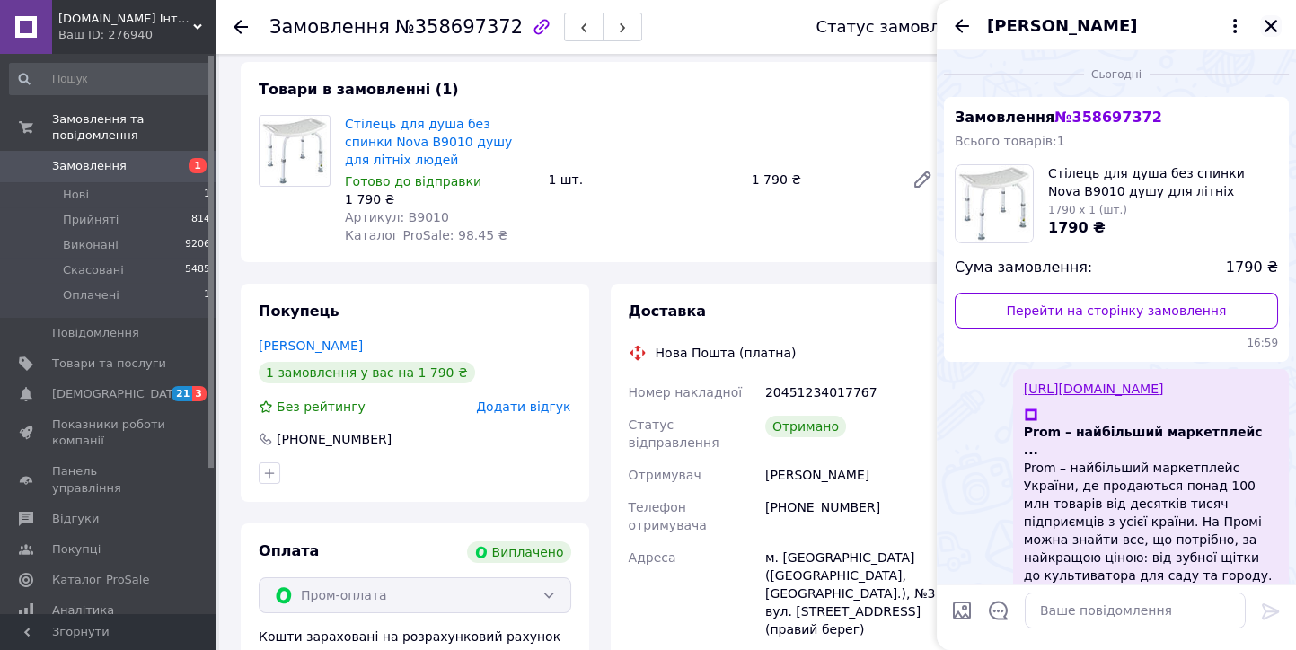
click at [1271, 21] on icon "Закрити" at bounding box center [1270, 26] width 16 height 16
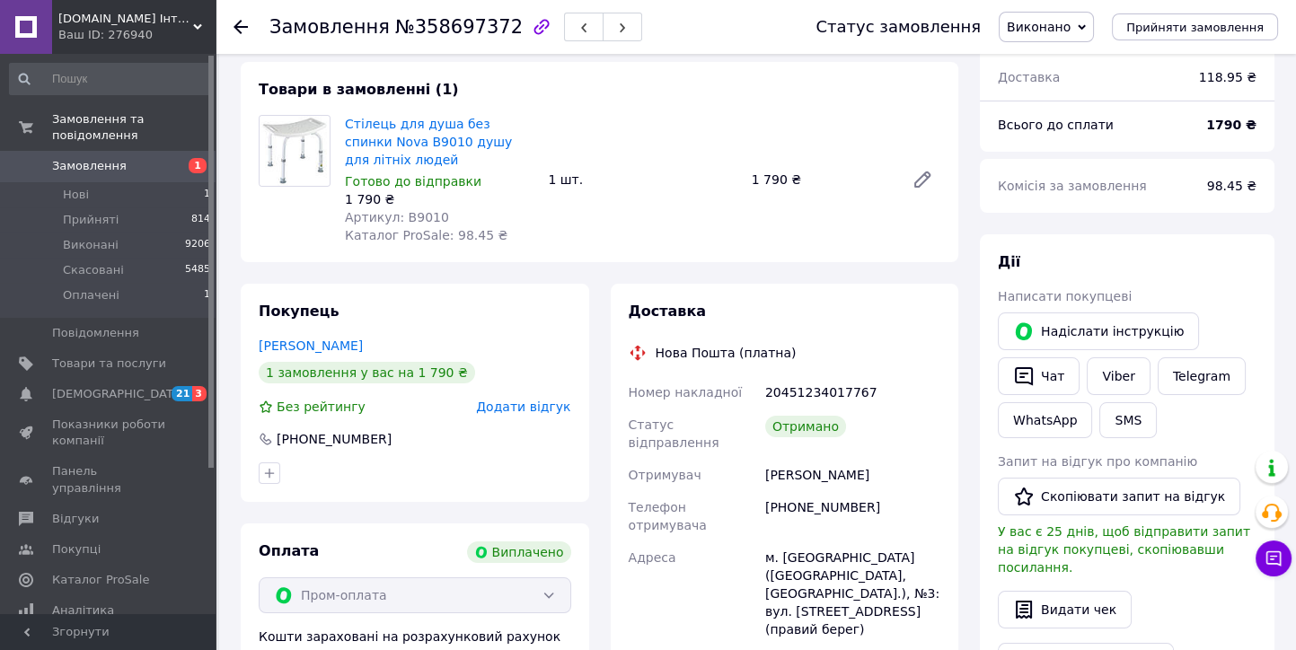
click at [239, 30] on use at bounding box center [240, 27] width 14 height 14
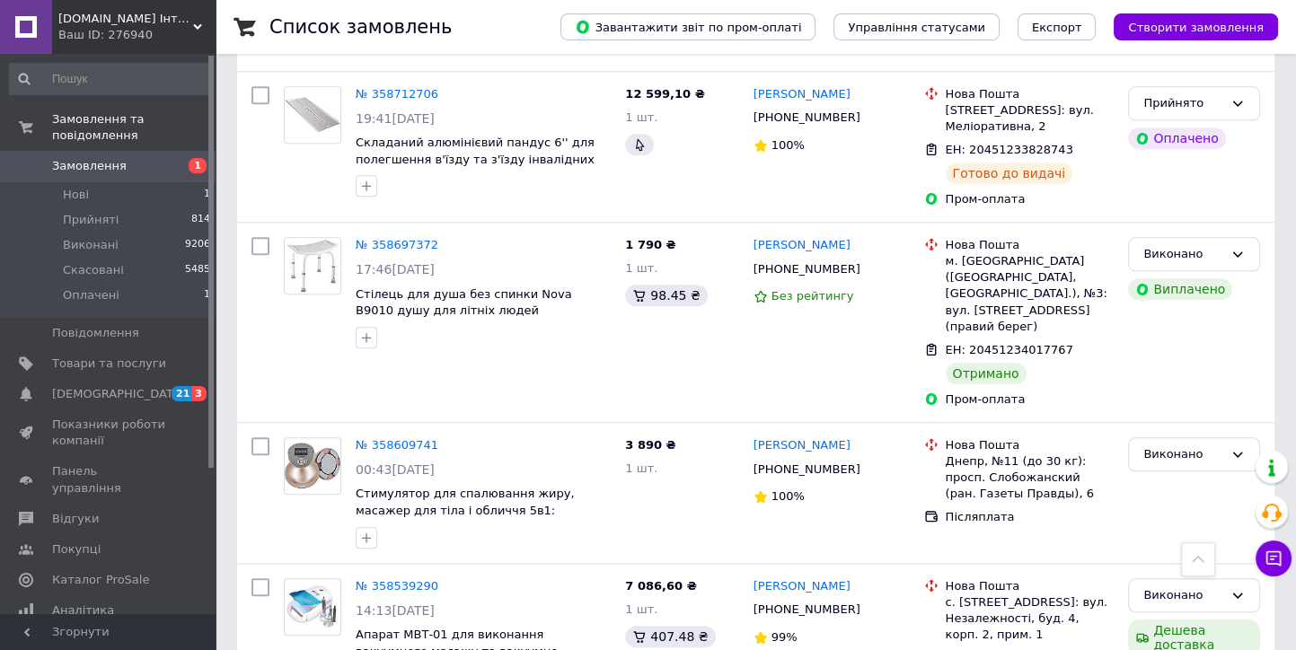
scroll to position [2793, 0]
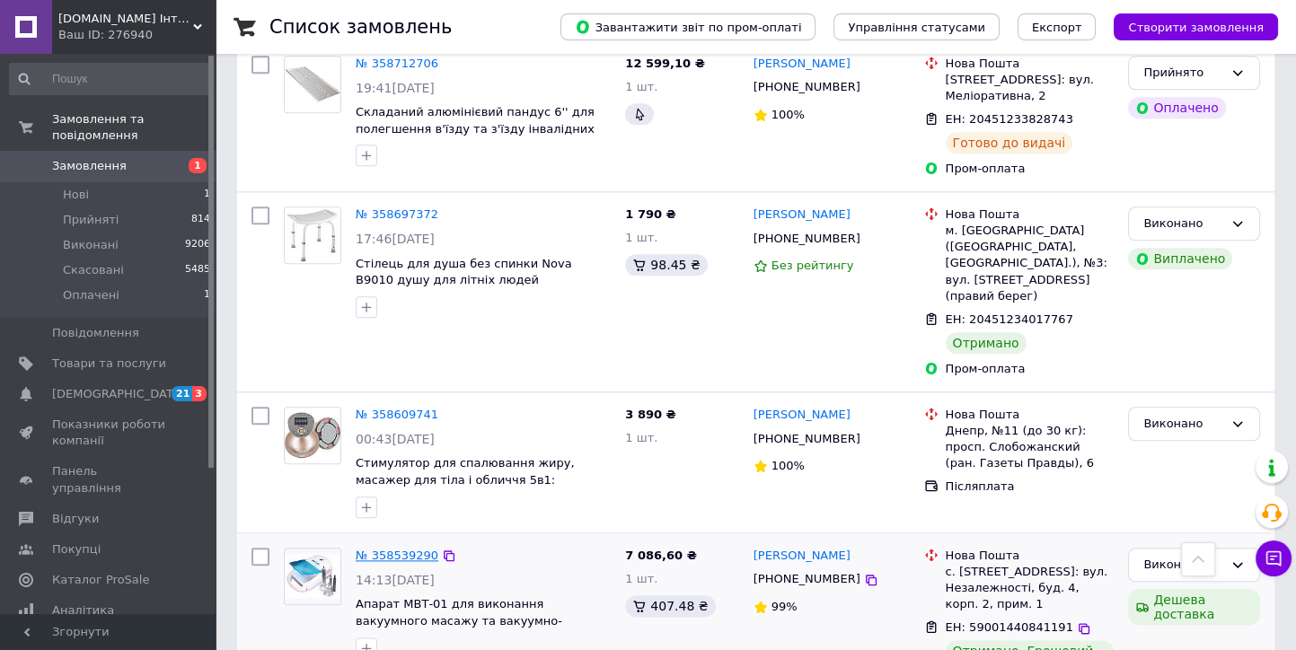
click at [407, 549] on link "№ 358539290" at bounding box center [397, 555] width 83 height 13
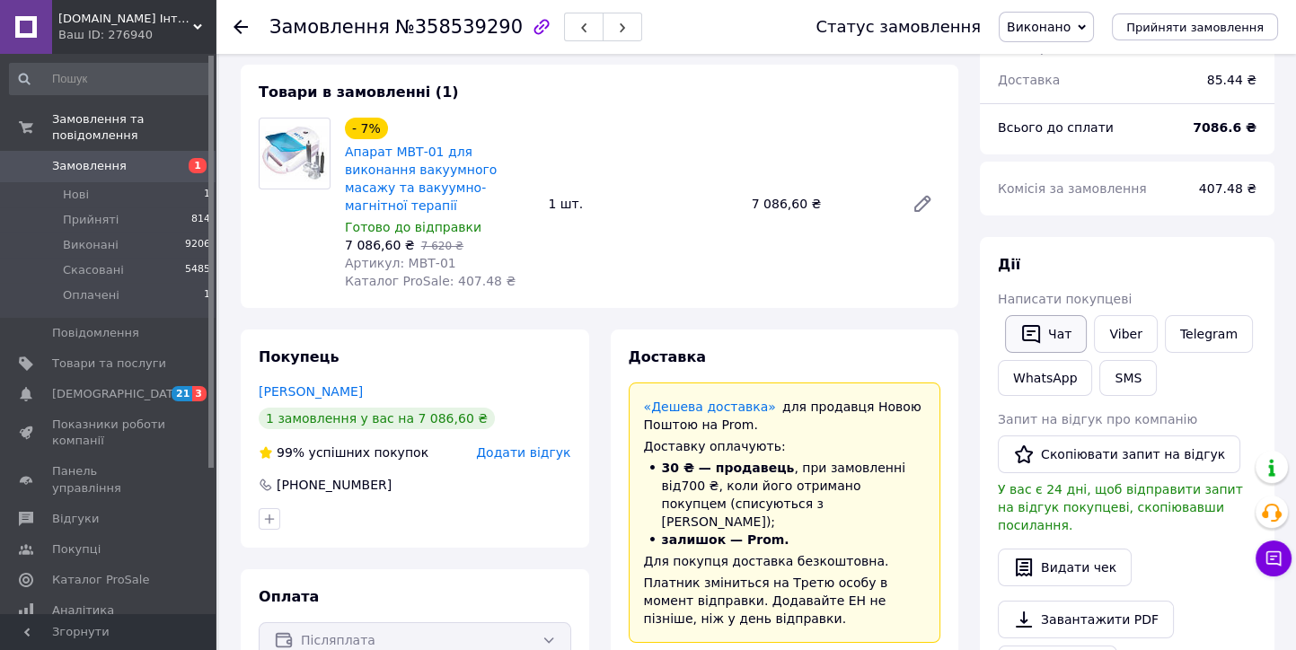
scroll to position [205, 0]
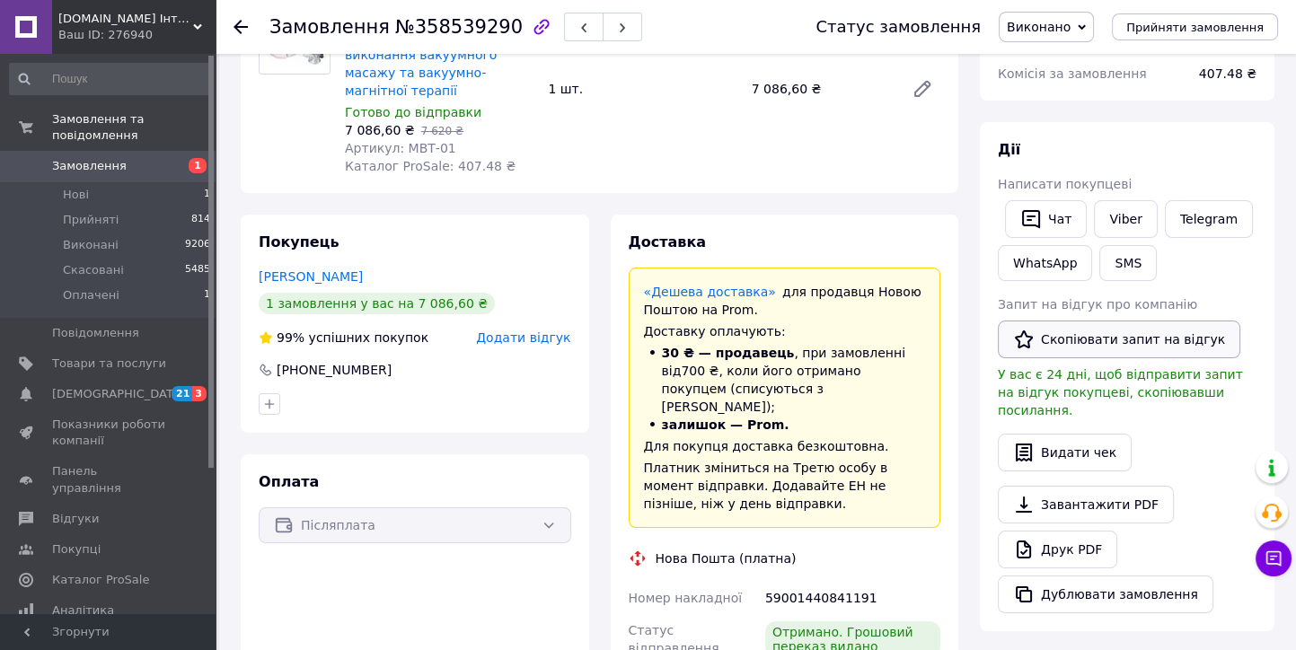
click at [1076, 339] on button "Скопіювати запит на відгук" at bounding box center [1118, 340] width 242 height 38
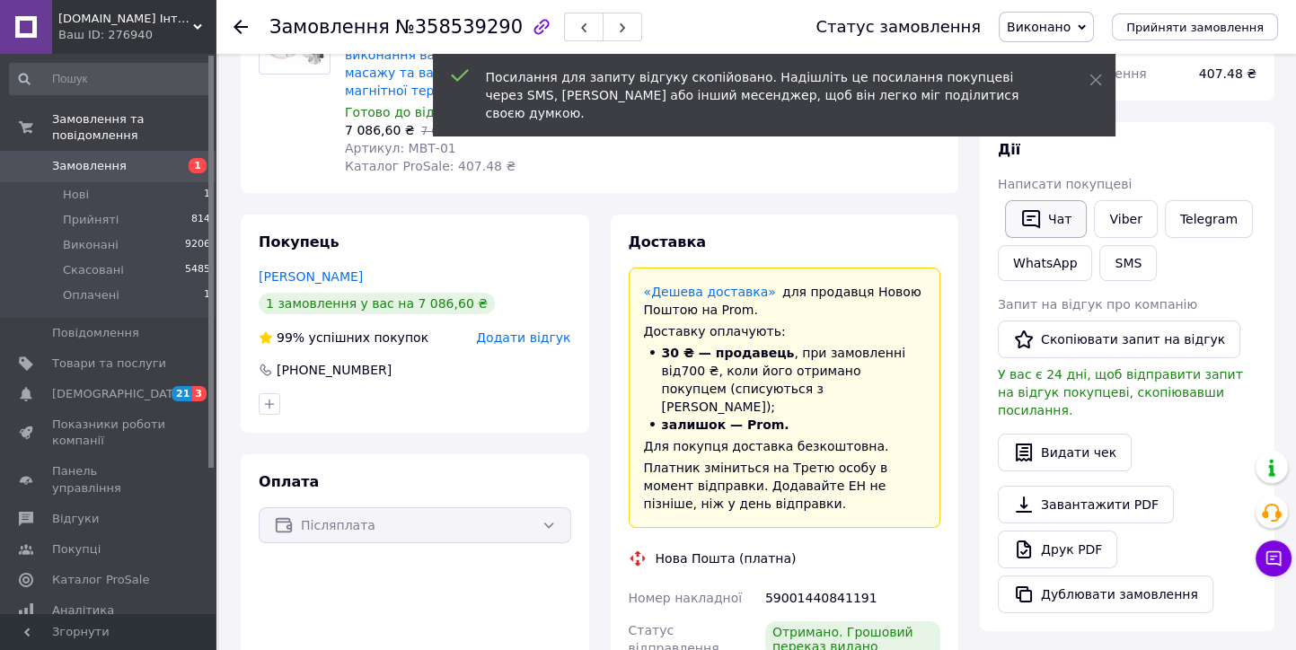
click at [1048, 221] on button "Чат" at bounding box center [1046, 219] width 82 height 38
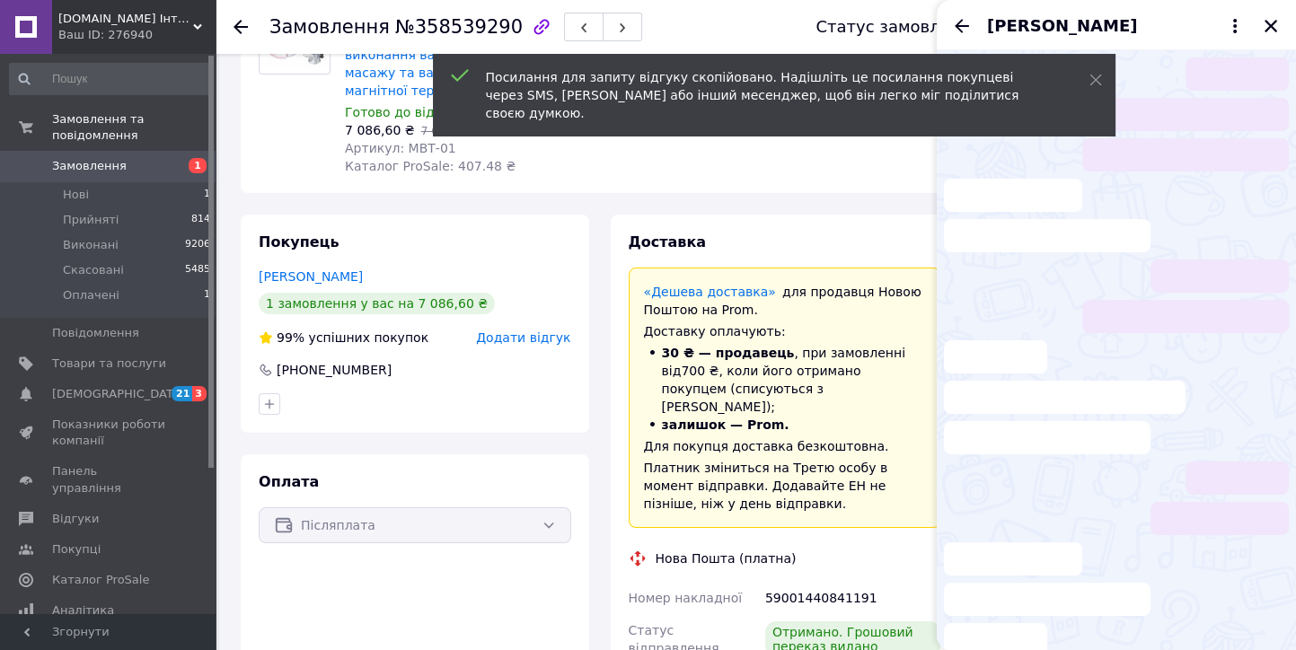
scroll to position [72, 0]
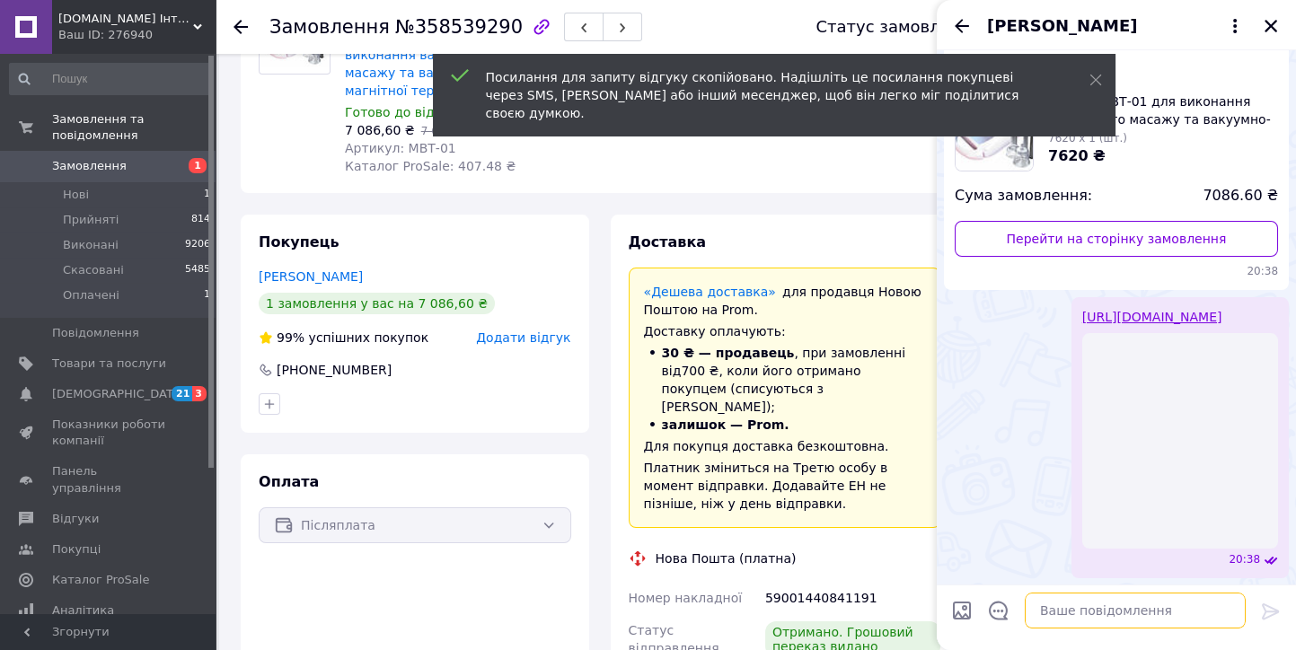
drag, startPoint x: 1046, startPoint y: 608, endPoint x: 1034, endPoint y: 571, distance: 38.6
click at [1044, 607] on textarea at bounding box center [1134, 611] width 221 height 36
paste textarea "[URL][DOMAIN_NAME]"
type textarea "[URL][DOMAIN_NAME]"
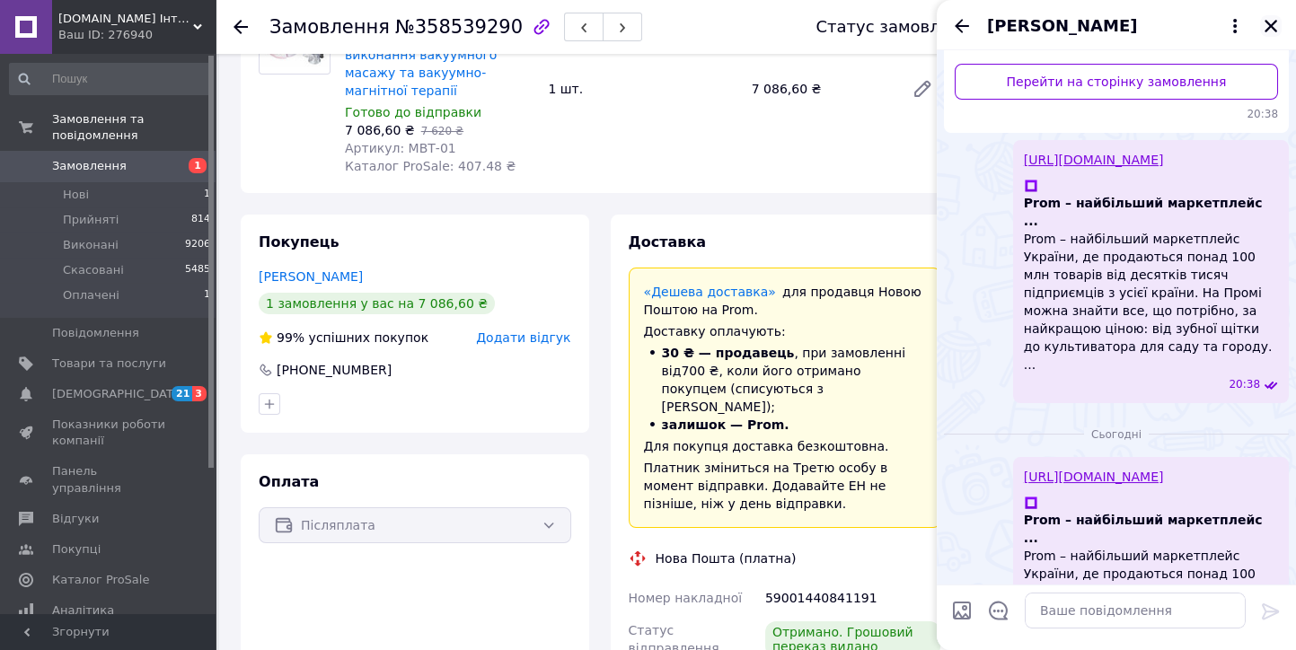
drag, startPoint x: 1271, startPoint y: 31, endPoint x: 1222, endPoint y: 34, distance: 49.5
click at [1271, 30] on icon "Закрити" at bounding box center [1270, 26] width 16 height 16
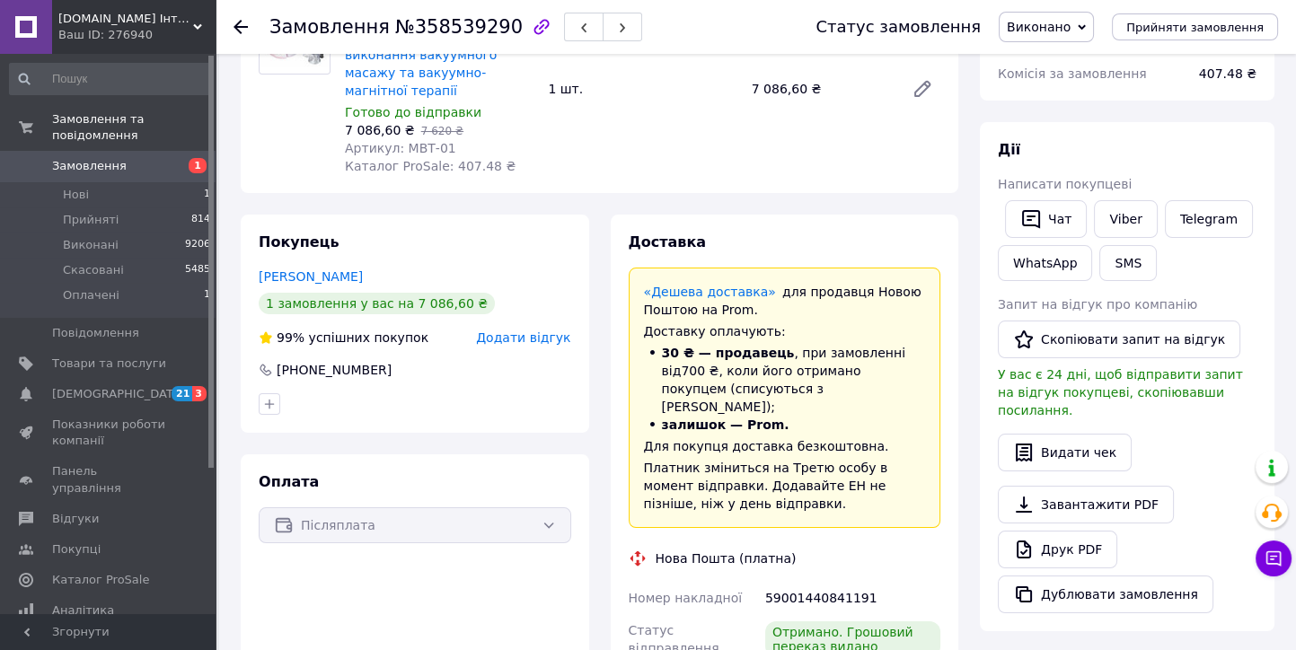
click at [242, 28] on icon at bounding box center [240, 27] width 14 height 14
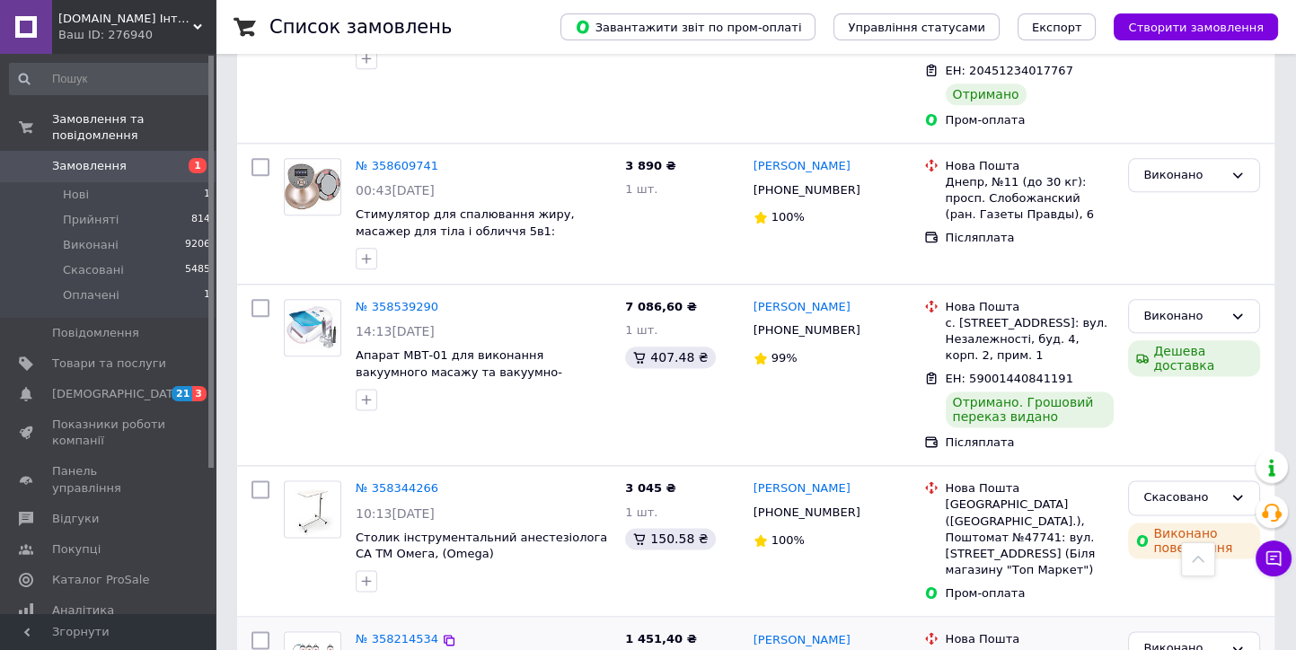
scroll to position [3070, 0]
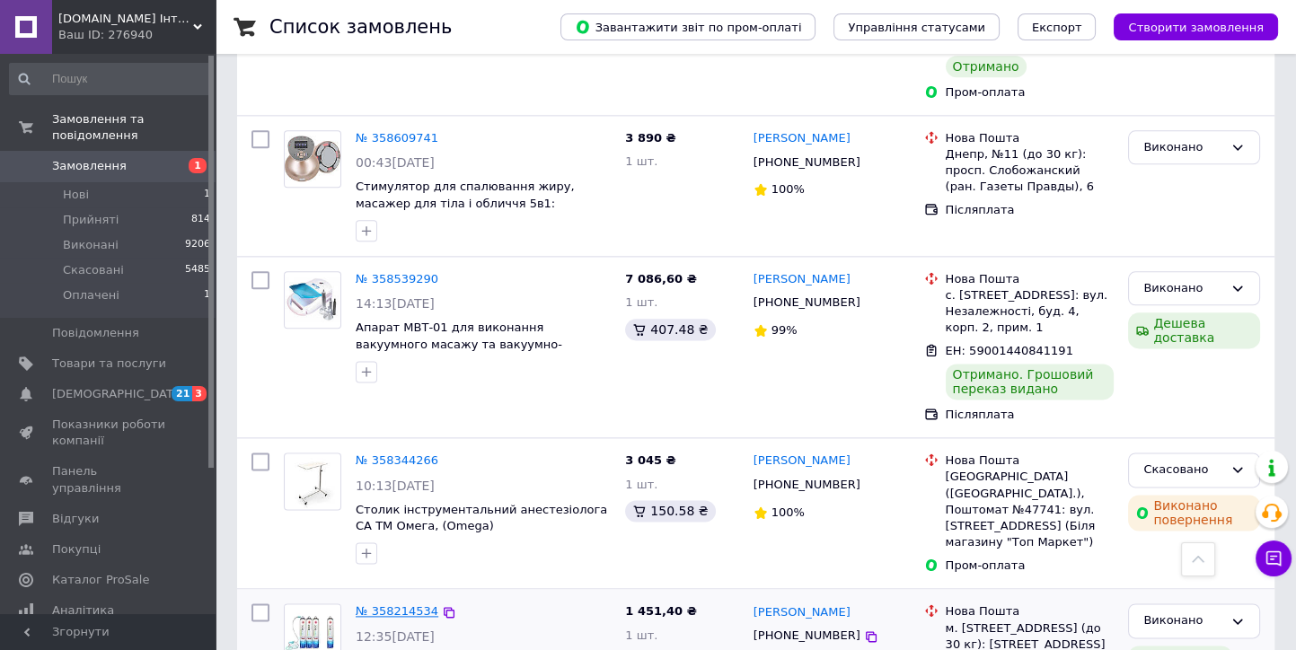
click at [400, 604] on link "№ 358214534" at bounding box center [397, 610] width 83 height 13
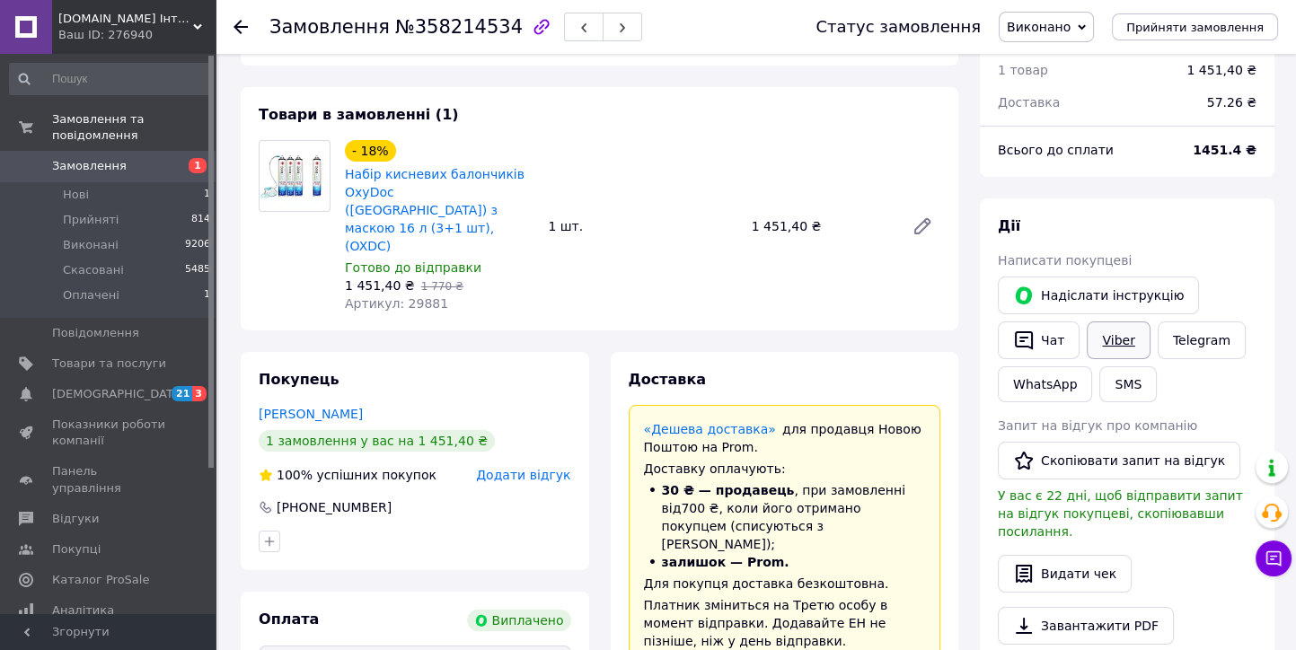
scroll to position [100, 0]
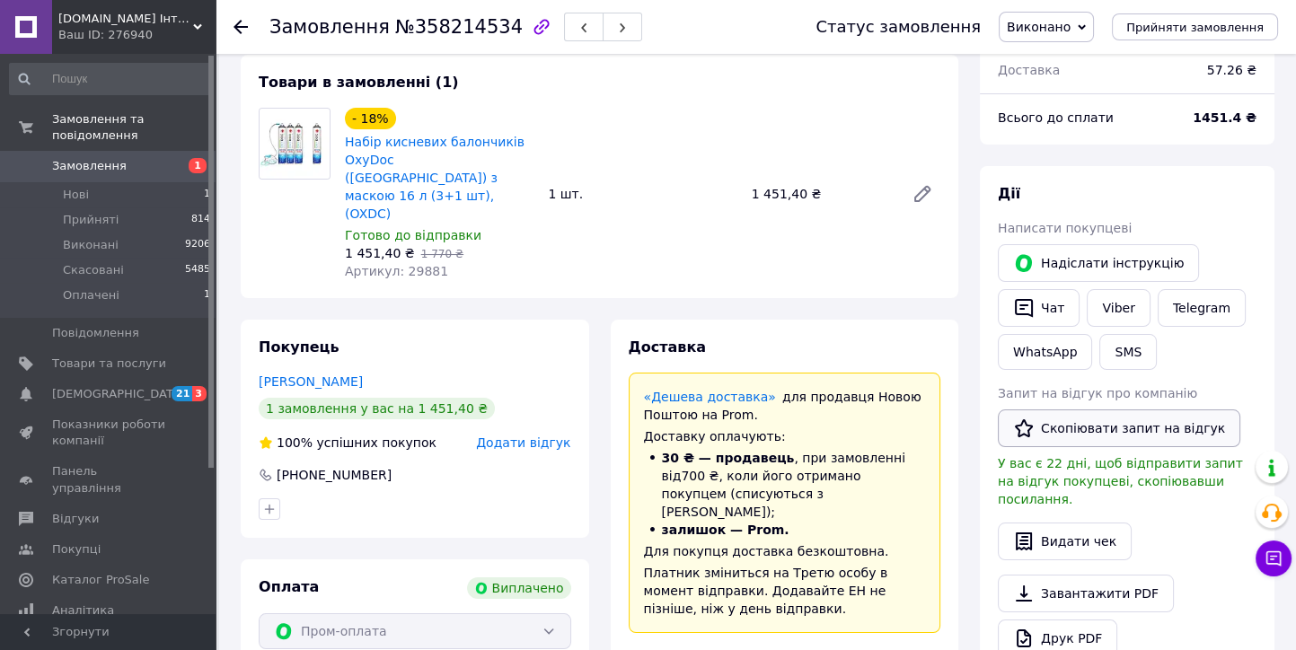
click at [1088, 430] on button "Скопіювати запит на відгук" at bounding box center [1118, 428] width 242 height 38
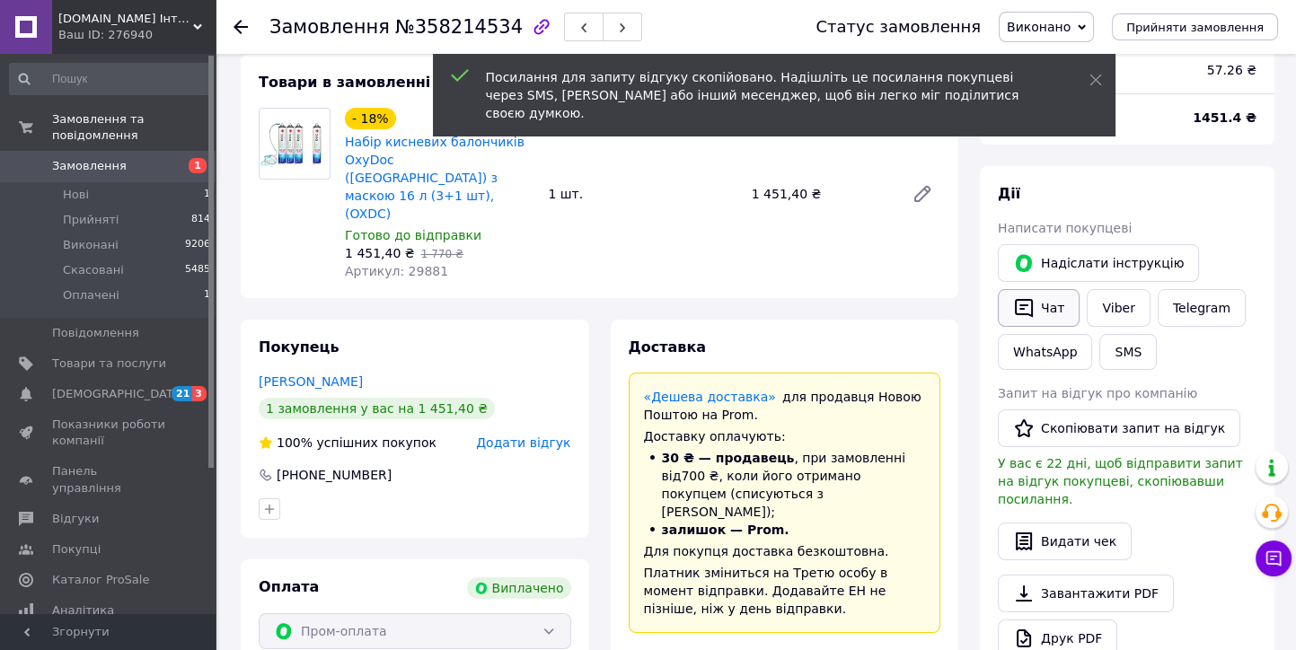
click at [1048, 312] on button "Чат" at bounding box center [1038, 308] width 82 height 38
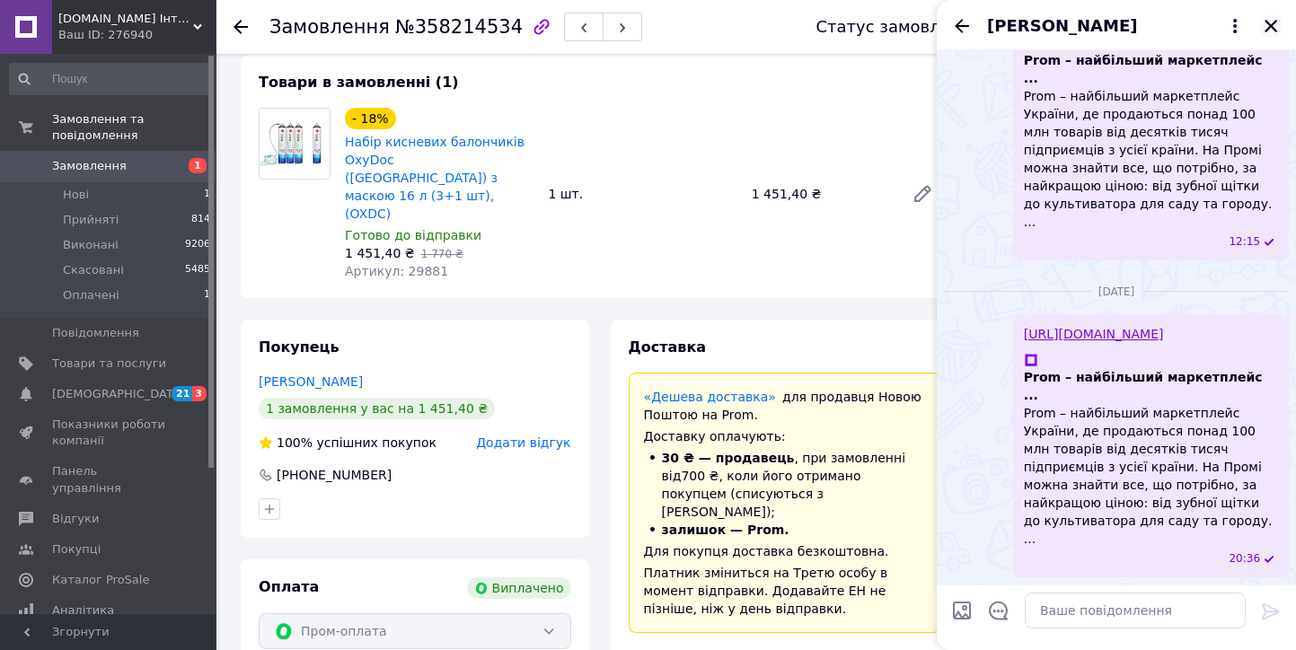
scroll to position [229, 0]
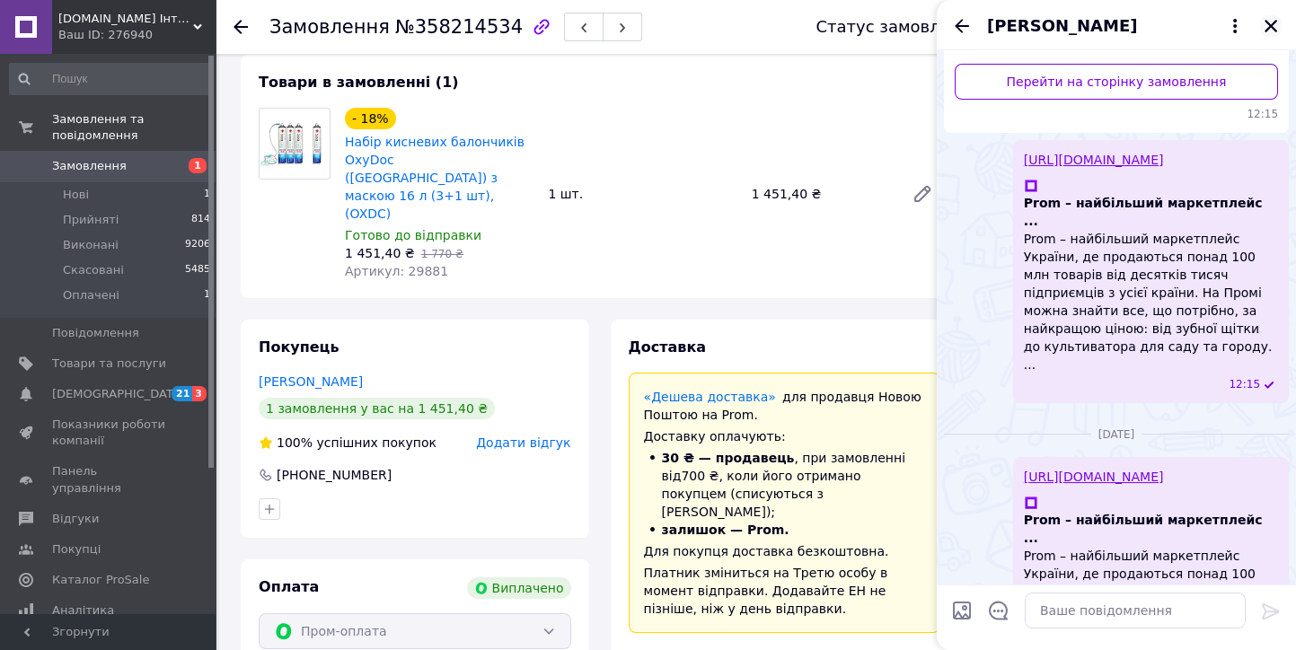
click at [1278, 24] on icon "Закрити" at bounding box center [1270, 26] width 16 height 16
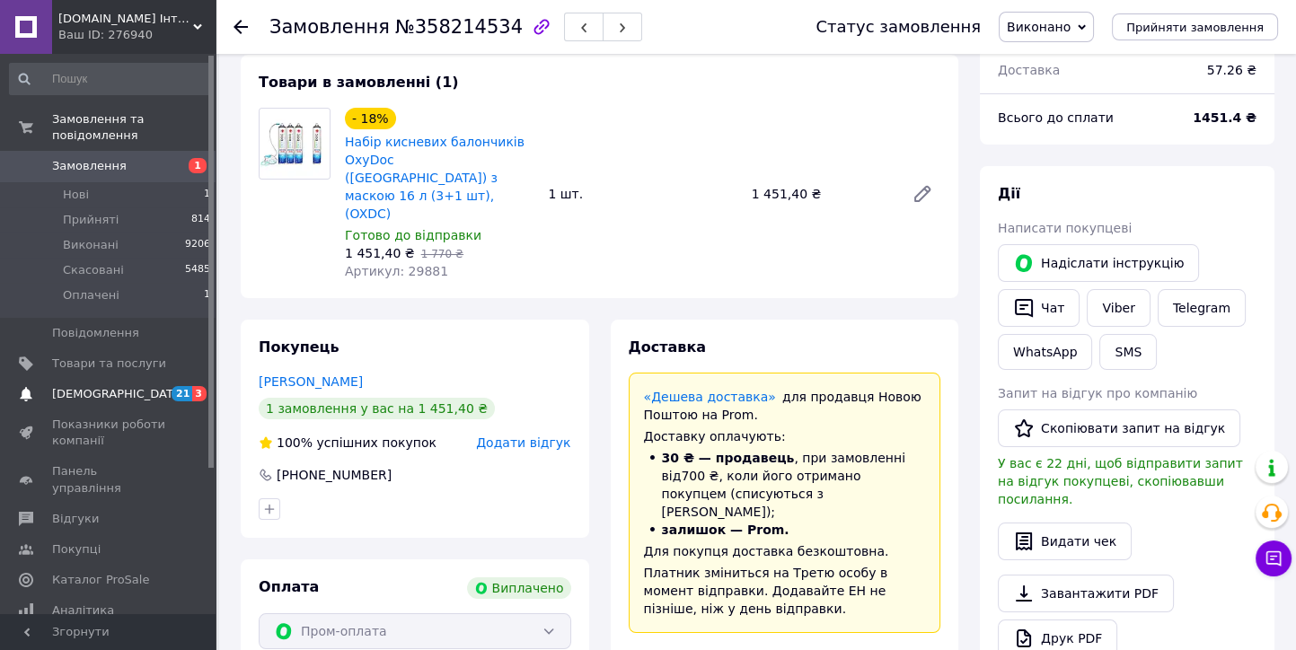
click at [127, 386] on span "[DEMOGRAPHIC_DATA]" at bounding box center [109, 394] width 114 height 16
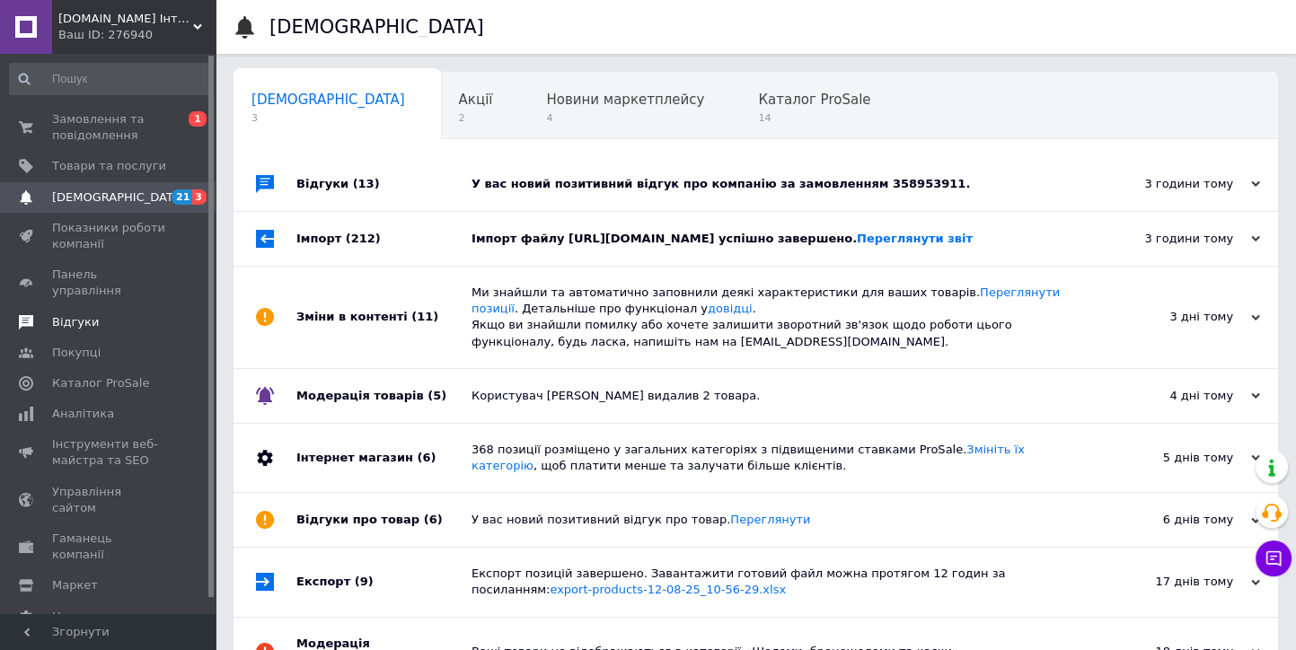
click at [77, 314] on span "Відгуки" at bounding box center [75, 322] width 47 height 16
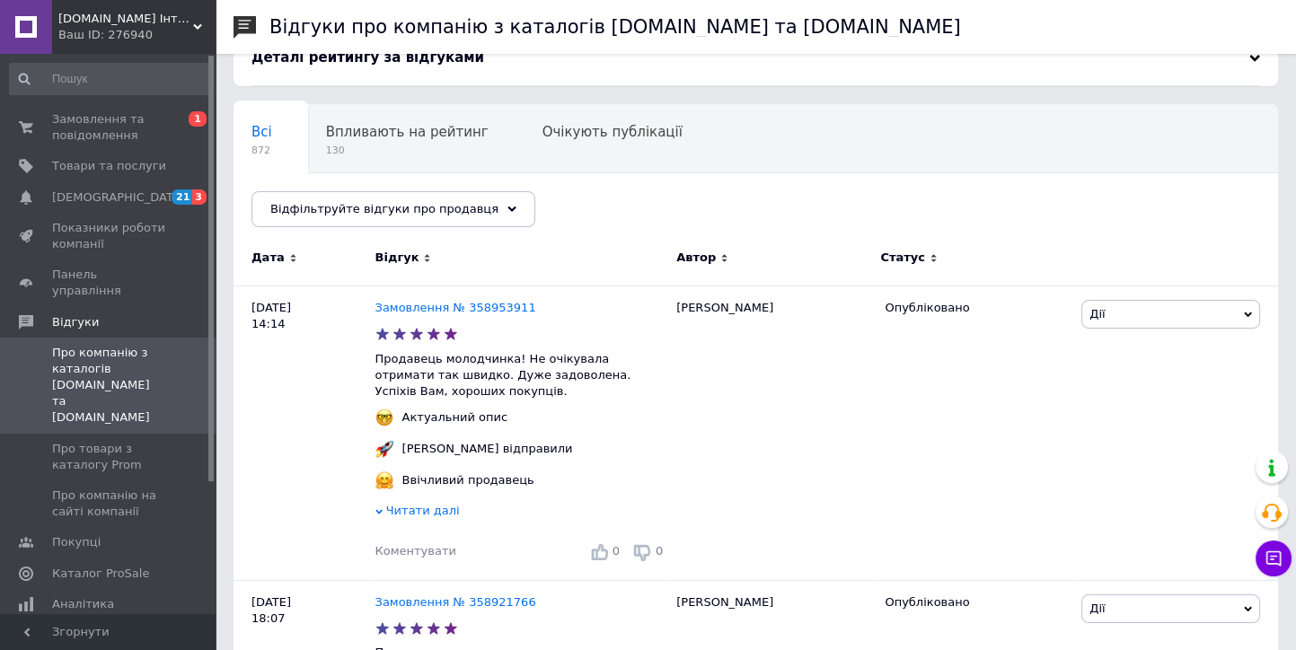
scroll to position [100, 0]
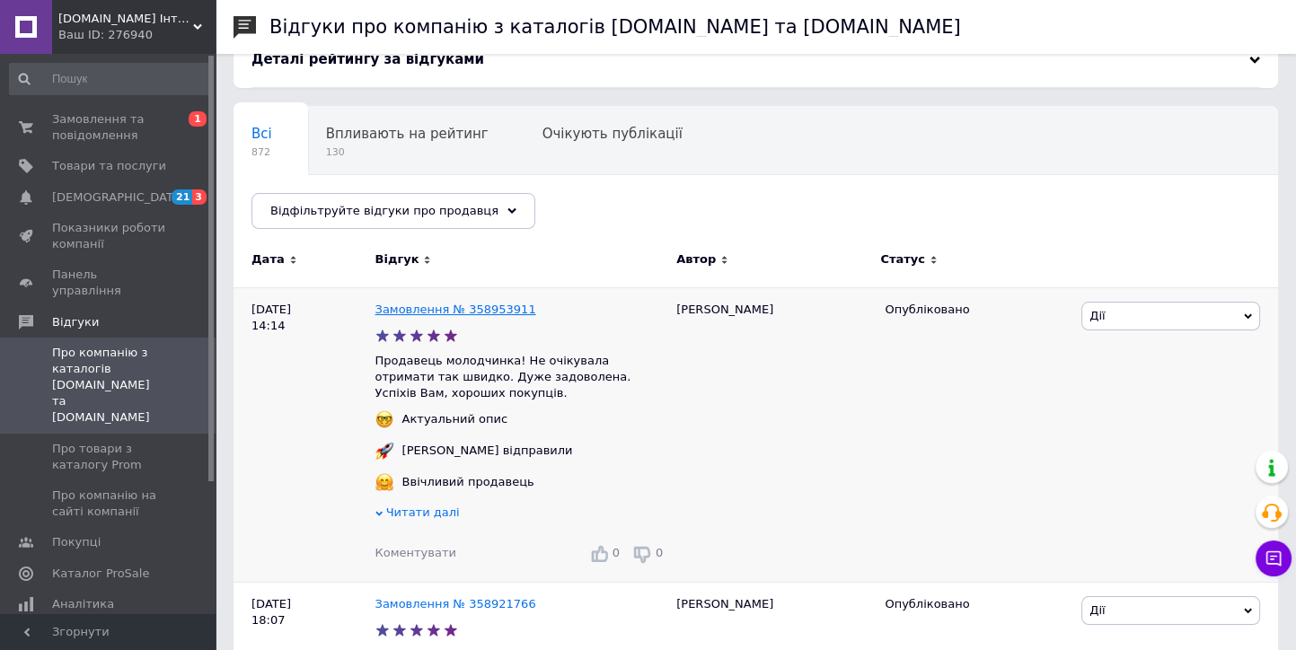
click at [456, 311] on link "Замовлення № 358953911" at bounding box center [455, 309] width 161 height 13
